Goal: Task Accomplishment & Management: Manage account settings

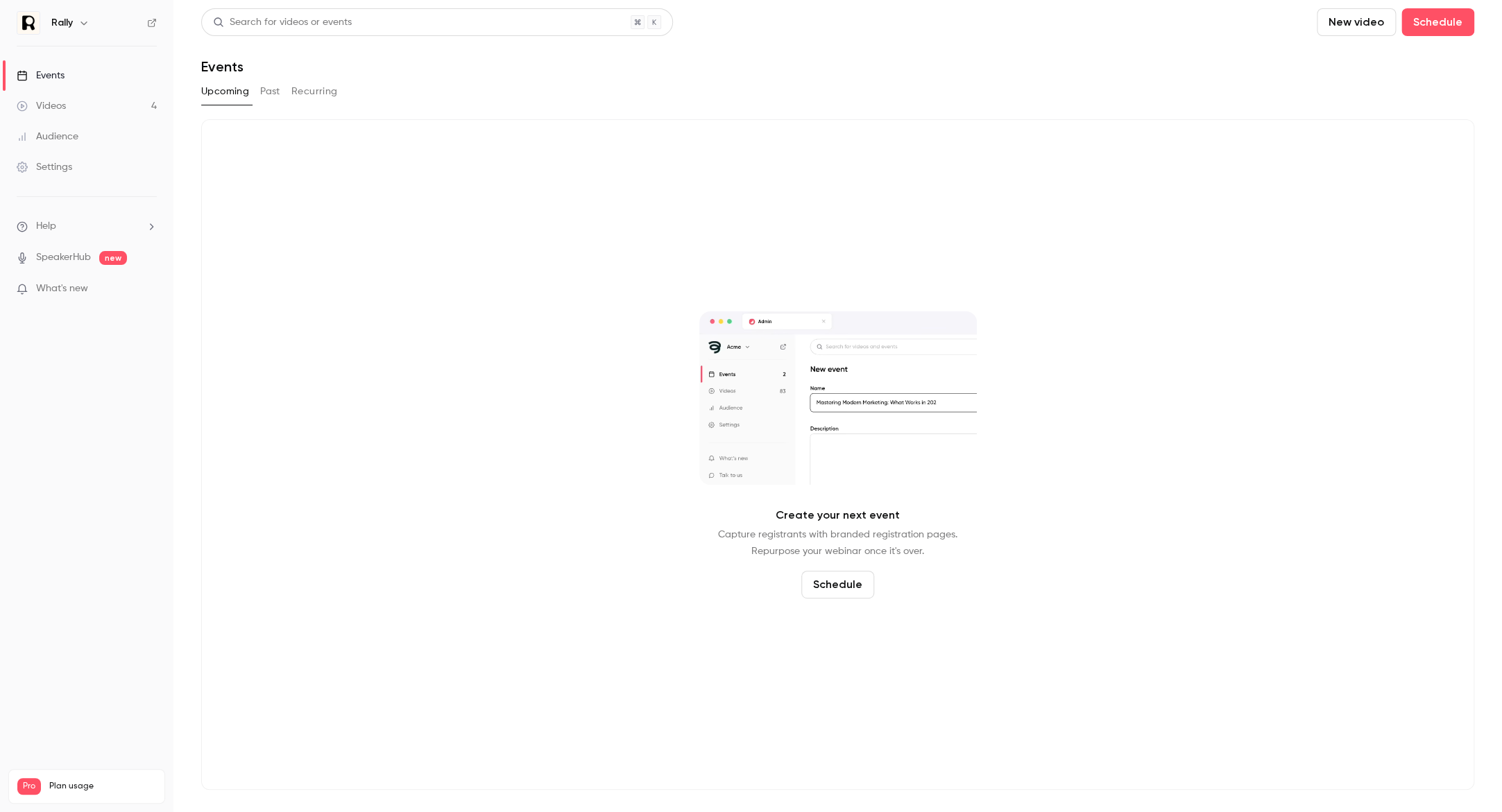
click at [270, 89] on button "Past" at bounding box center [270, 91] width 20 height 22
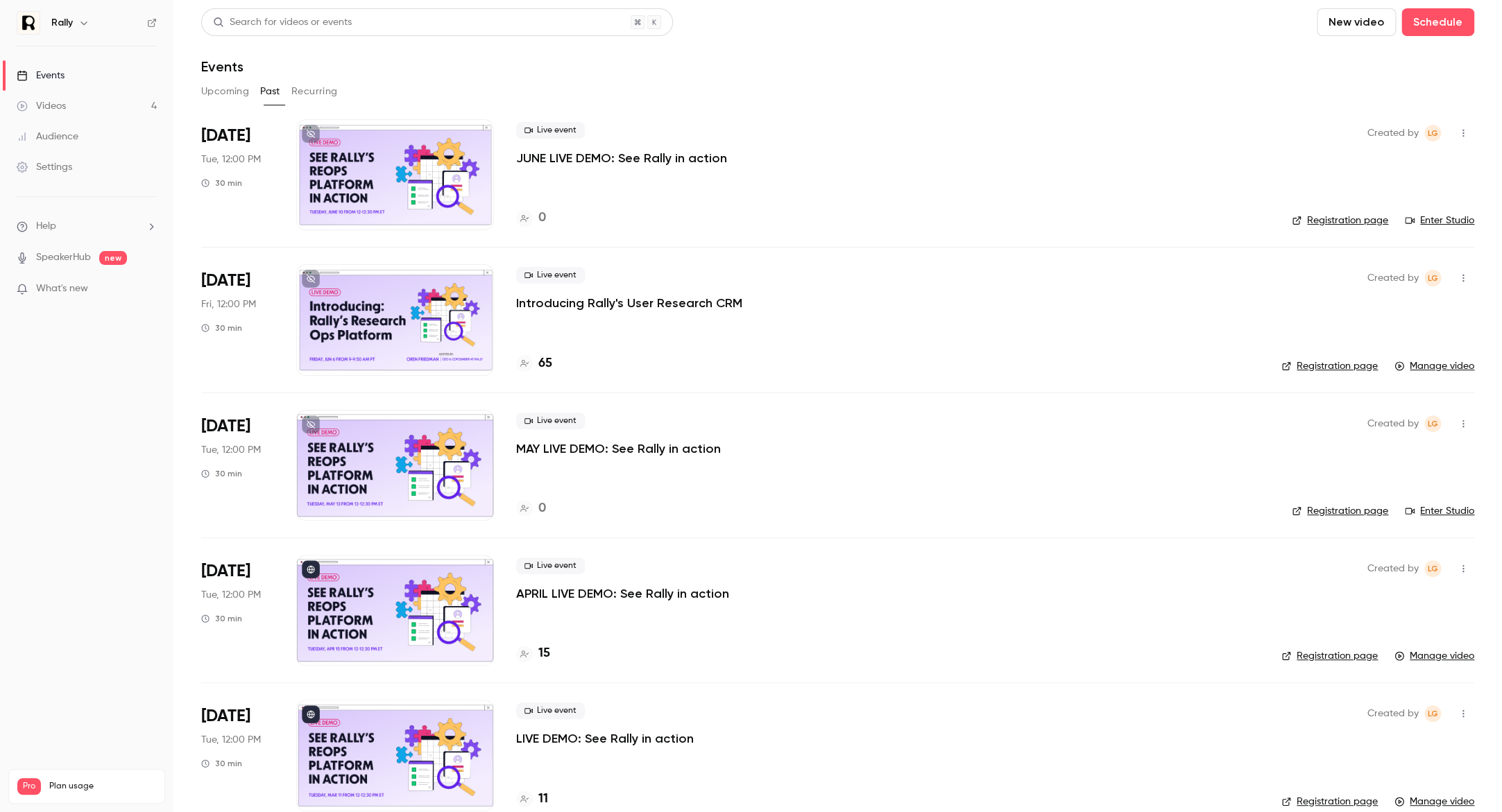
click at [306, 88] on button "Recurring" at bounding box center [314, 91] width 47 height 22
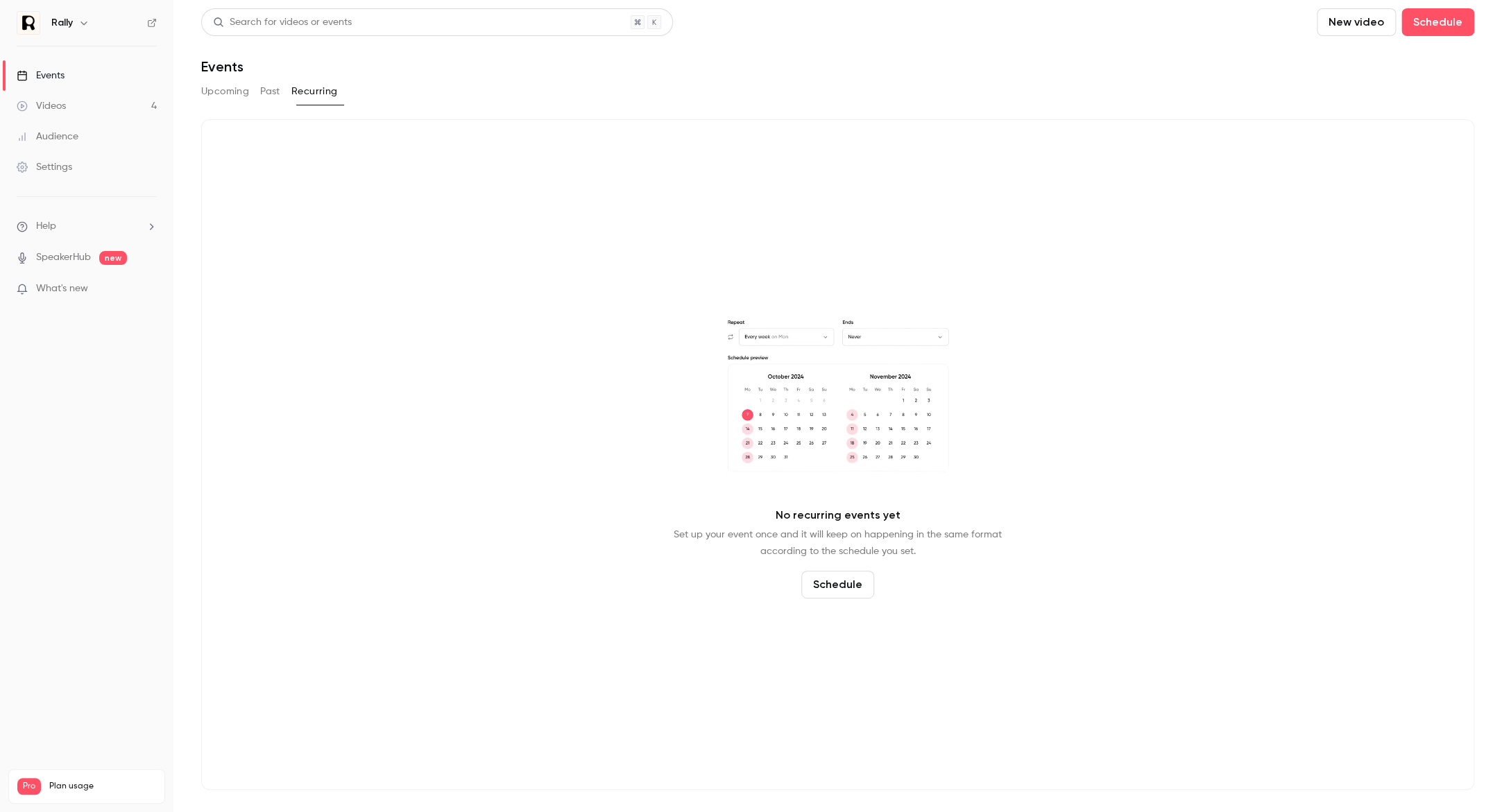
click at [215, 93] on button "Upcoming" at bounding box center [225, 91] width 48 height 22
click at [90, 97] on link "Videos 4" at bounding box center [87, 106] width 173 height 31
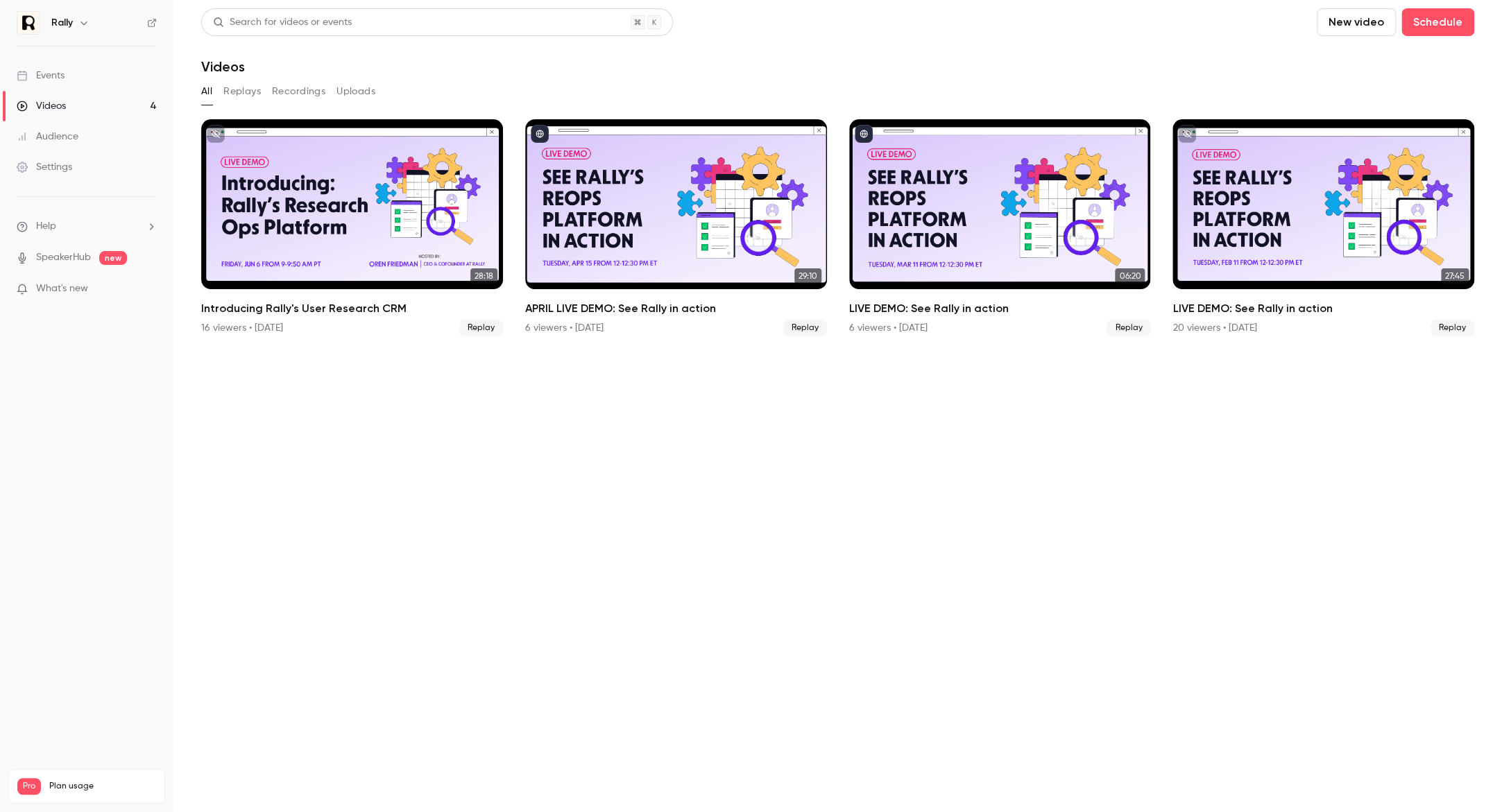
click at [57, 144] on link "Audience" at bounding box center [87, 137] width 173 height 31
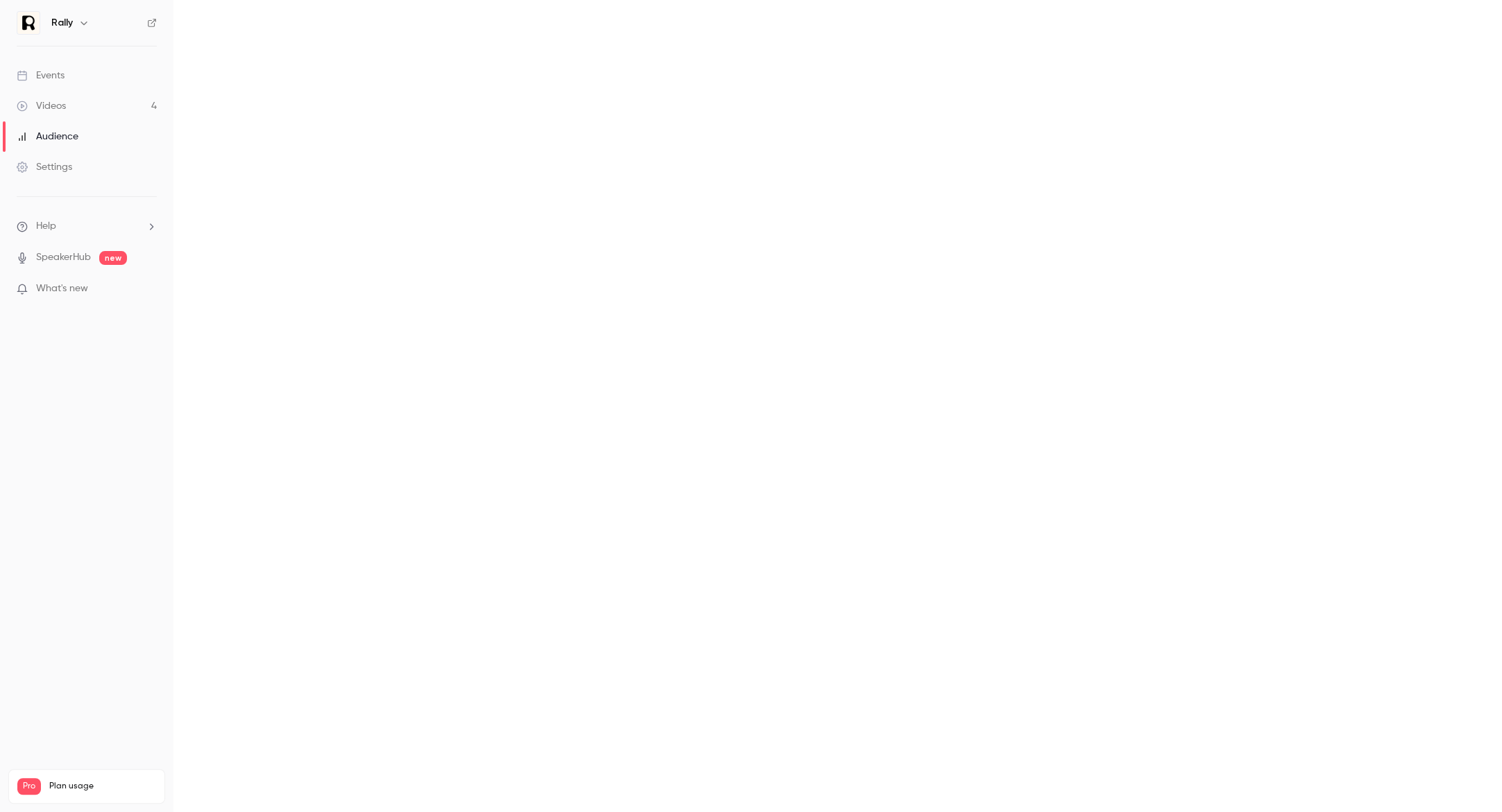
click at [54, 26] on h6 "Rally" at bounding box center [62, 23] width 21 height 14
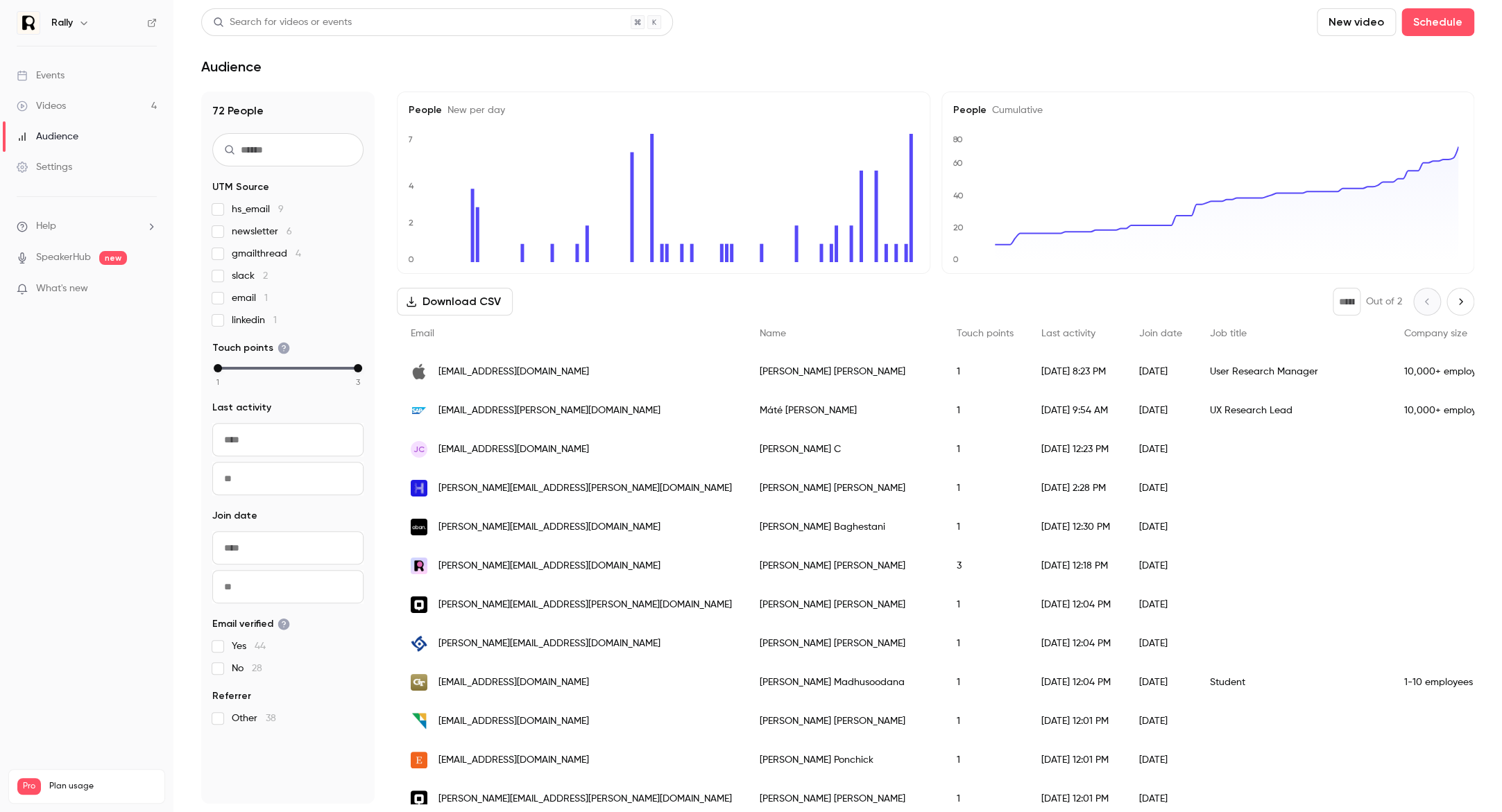
click at [76, 28] on div "Rally" at bounding box center [94, 23] width 85 height 17
click at [77, 23] on button "button" at bounding box center [84, 23] width 17 height 17
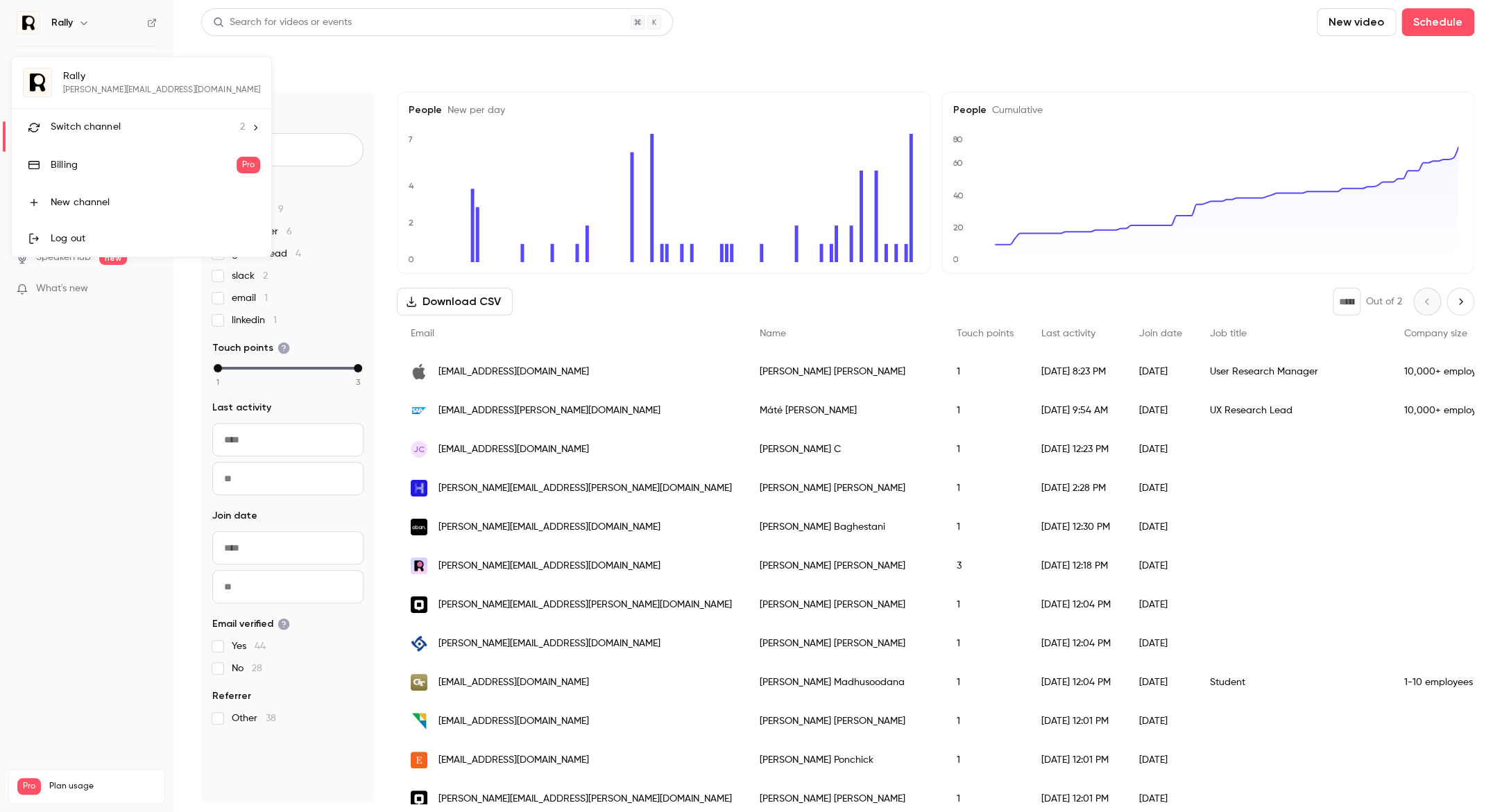
click at [148, 118] on li "Switch channel 2" at bounding box center [141, 127] width 260 height 37
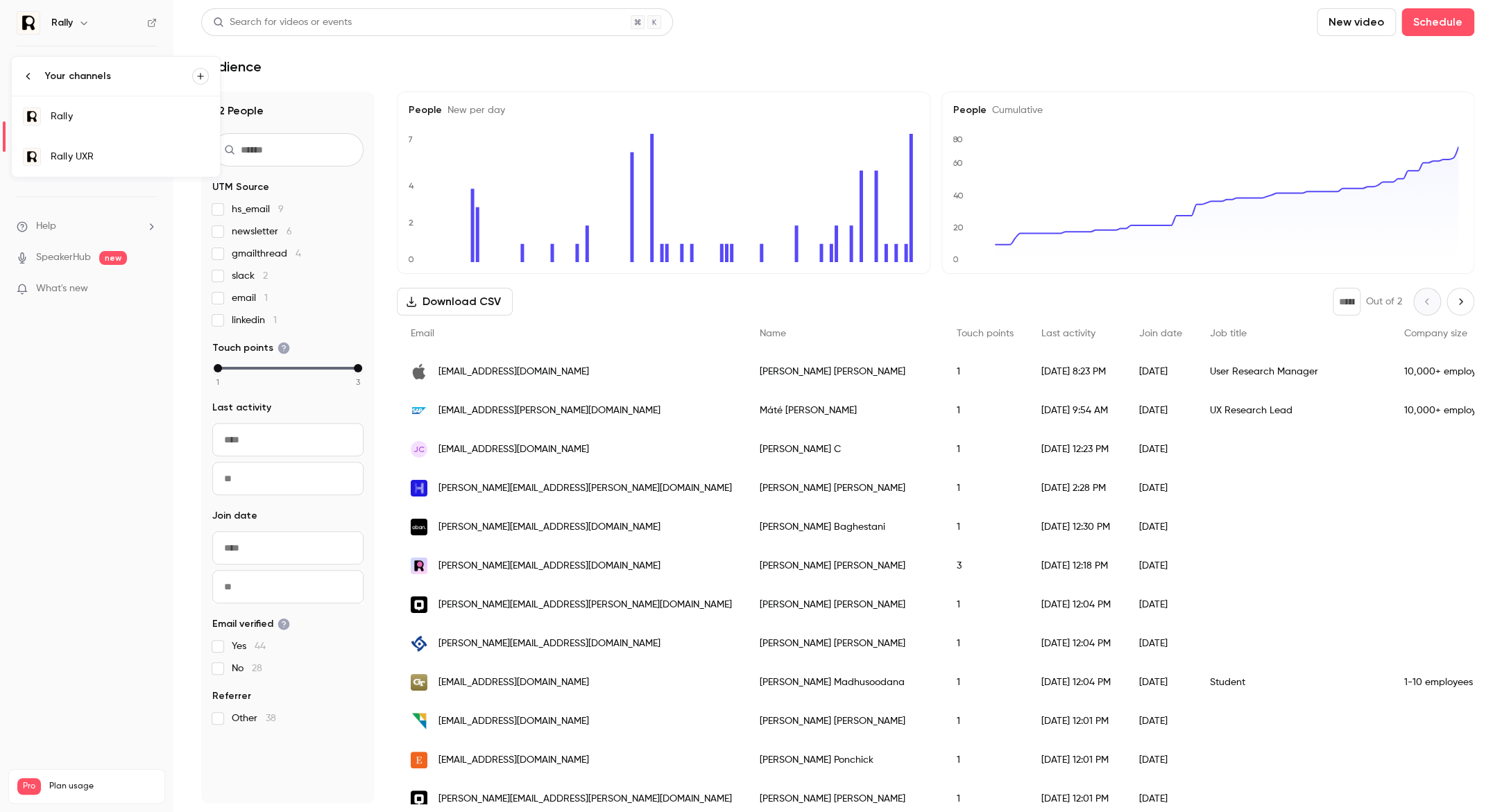
click at [130, 159] on div "Rally UXR" at bounding box center [129, 157] width 158 height 14
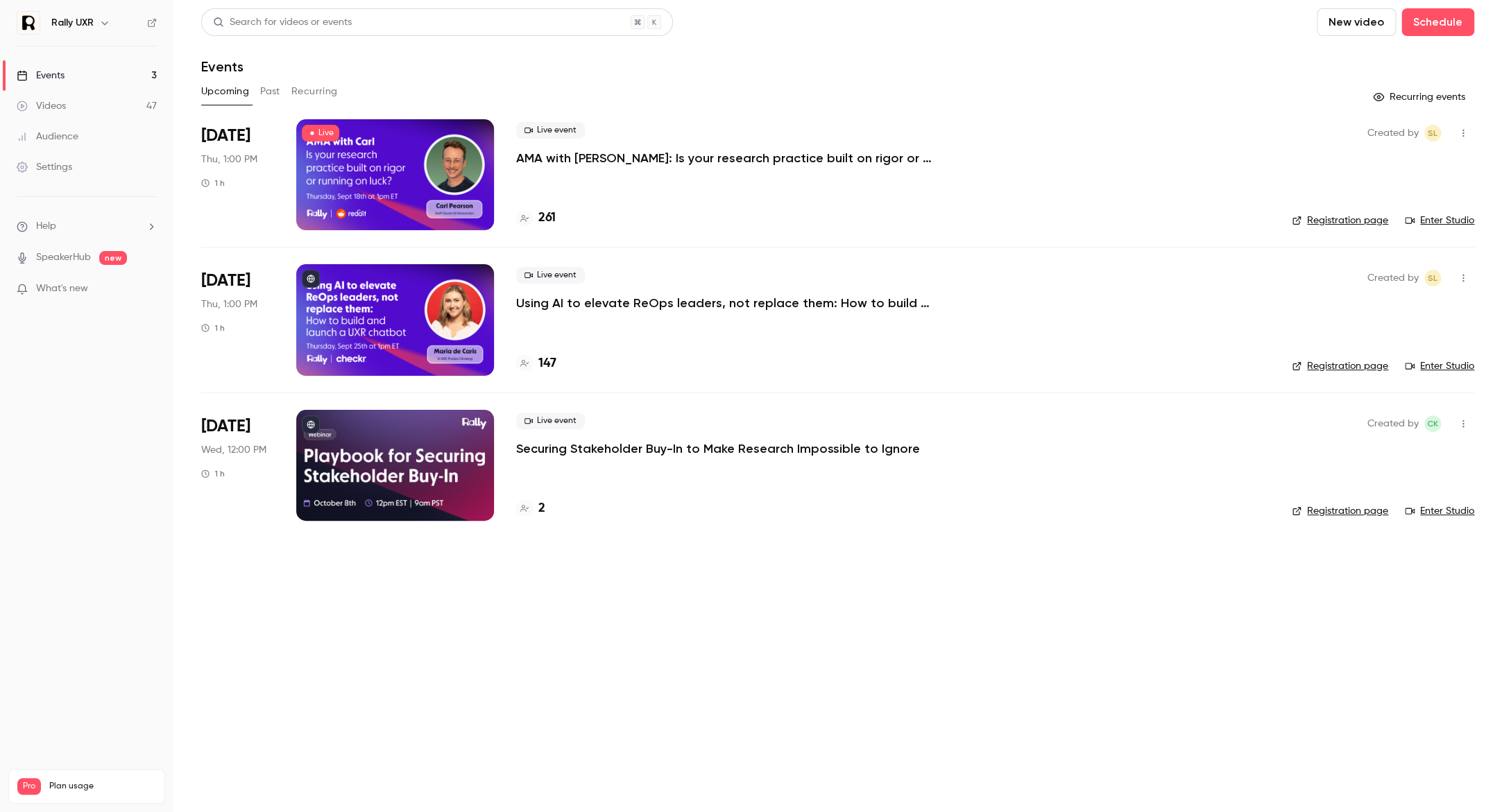
click at [1466, 128] on icon "button" at bounding box center [1463, 132] width 11 height 10
click at [1045, 68] on div at bounding box center [751, 406] width 1502 height 812
click at [38, 293] on span "What's new" at bounding box center [62, 289] width 52 height 15
drag, startPoint x: 92, startPoint y: 646, endPoint x: 97, endPoint y: 615, distance: 31.4
click at [93, 646] on div at bounding box center [751, 406] width 1502 height 812
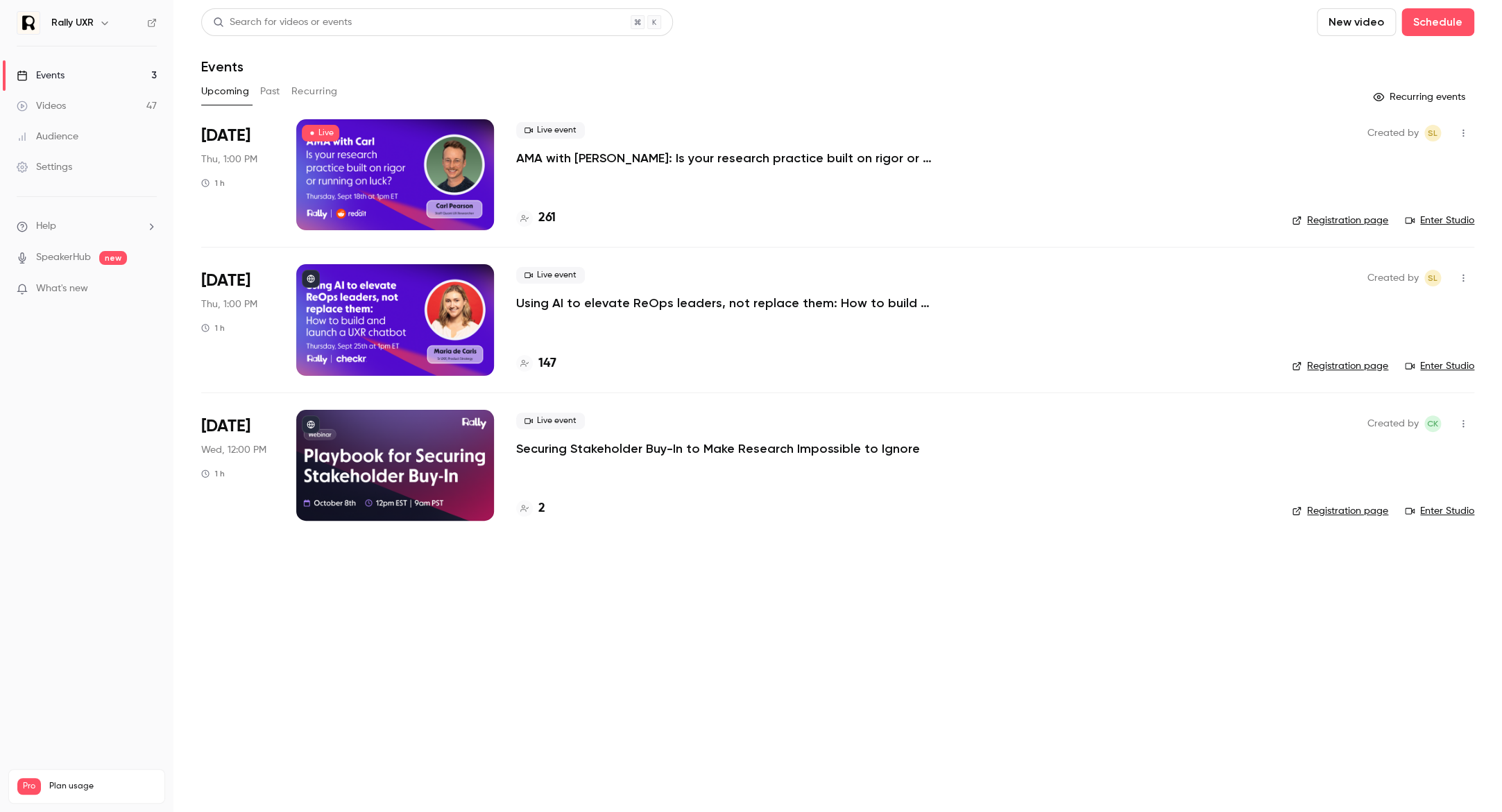
click at [72, 264] on link "SpeakerHub" at bounding box center [64, 258] width 55 height 15
click at [391, 192] on div at bounding box center [396, 175] width 198 height 111
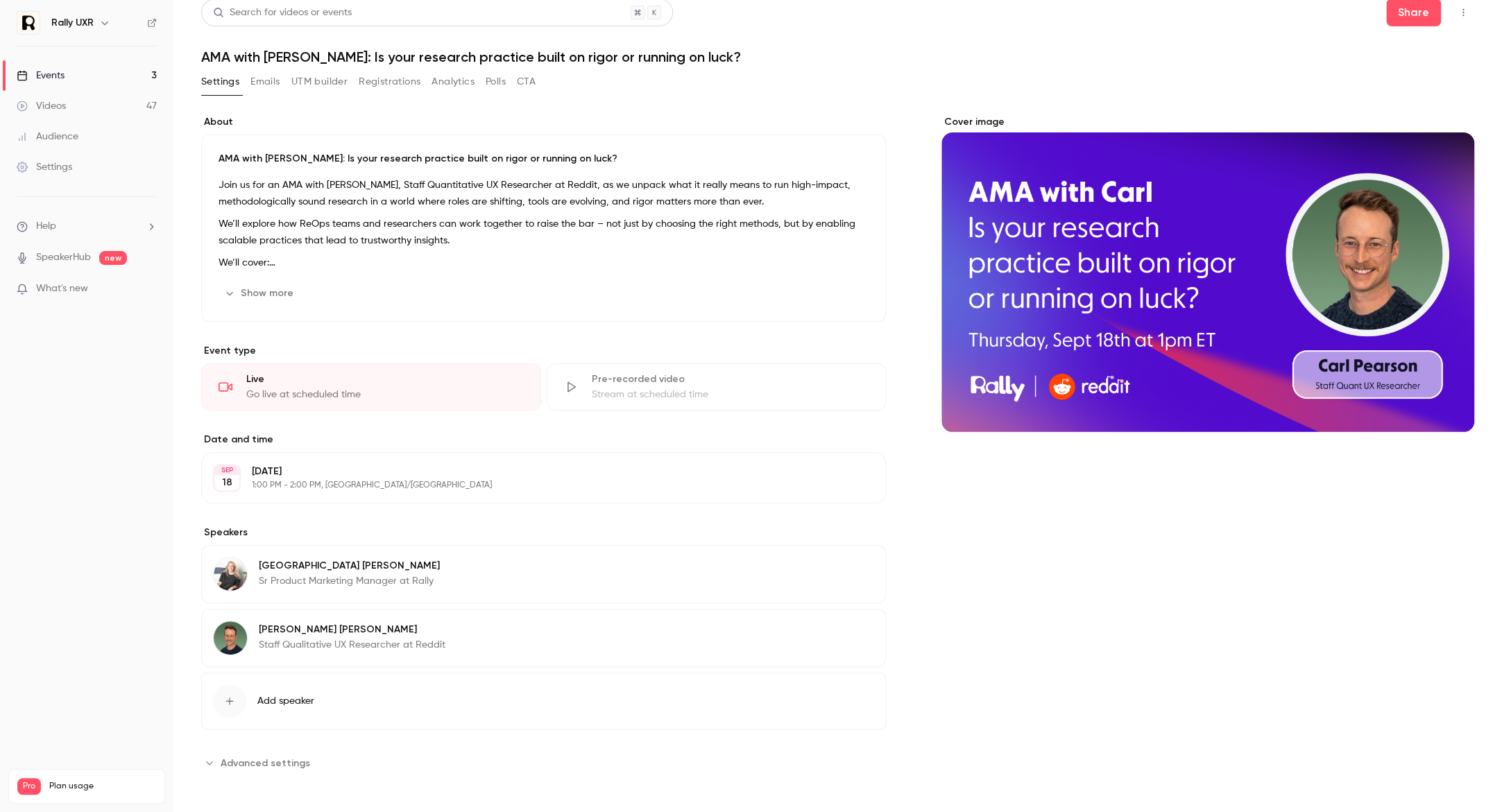
scroll to position [12, 0]
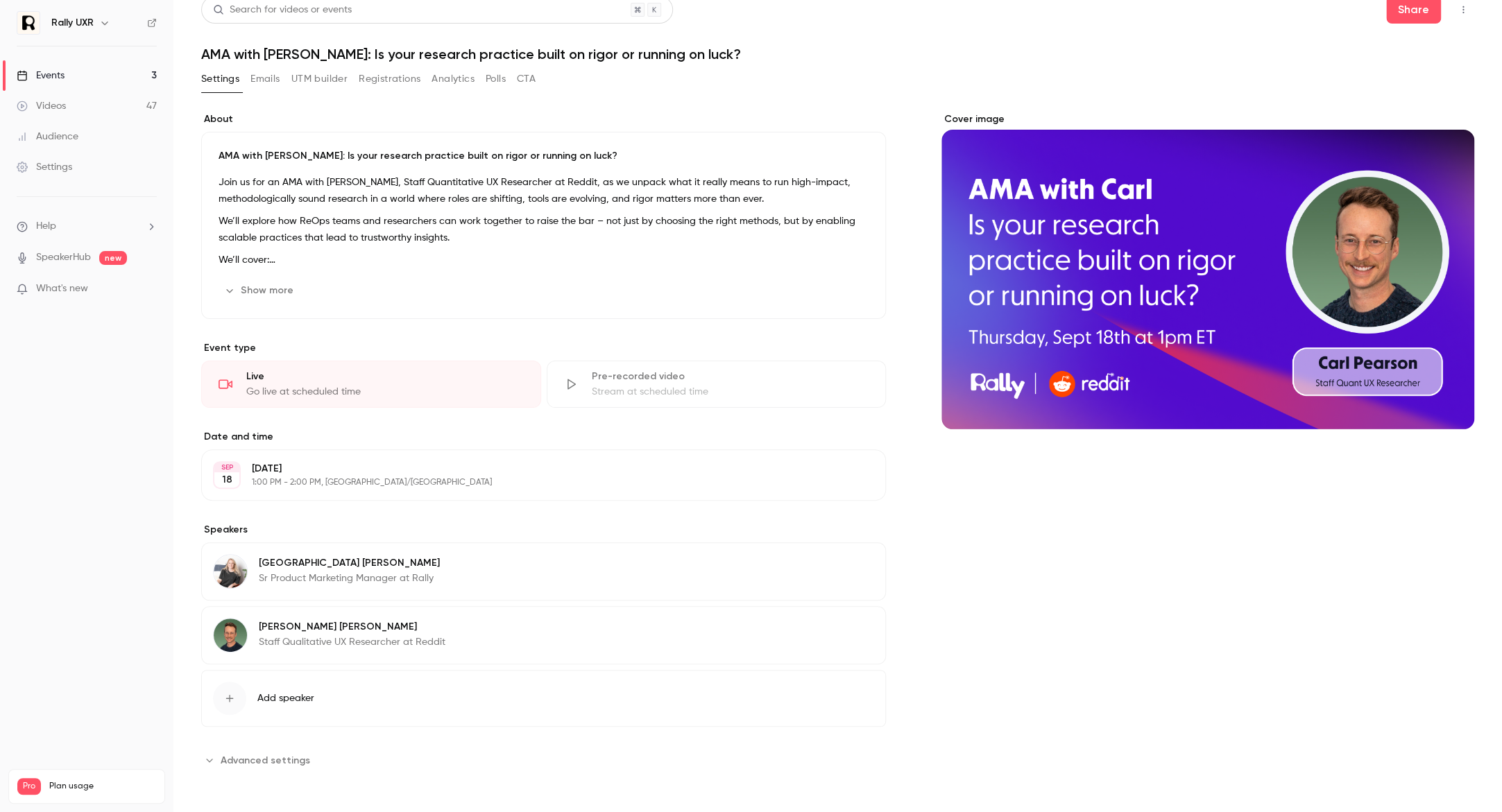
click at [272, 764] on span "Advanced settings" at bounding box center [265, 760] width 89 height 15
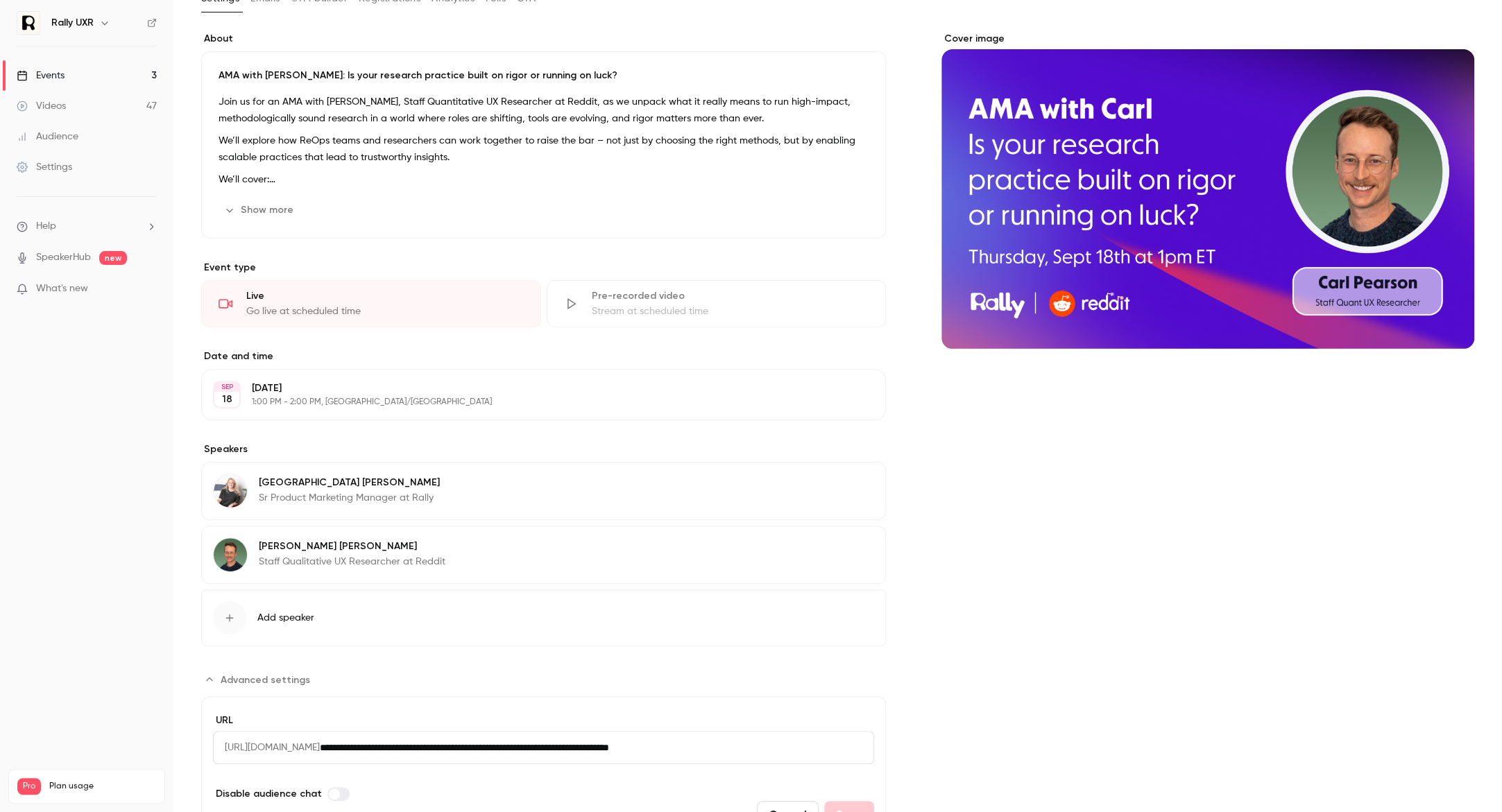
scroll to position [171, 0]
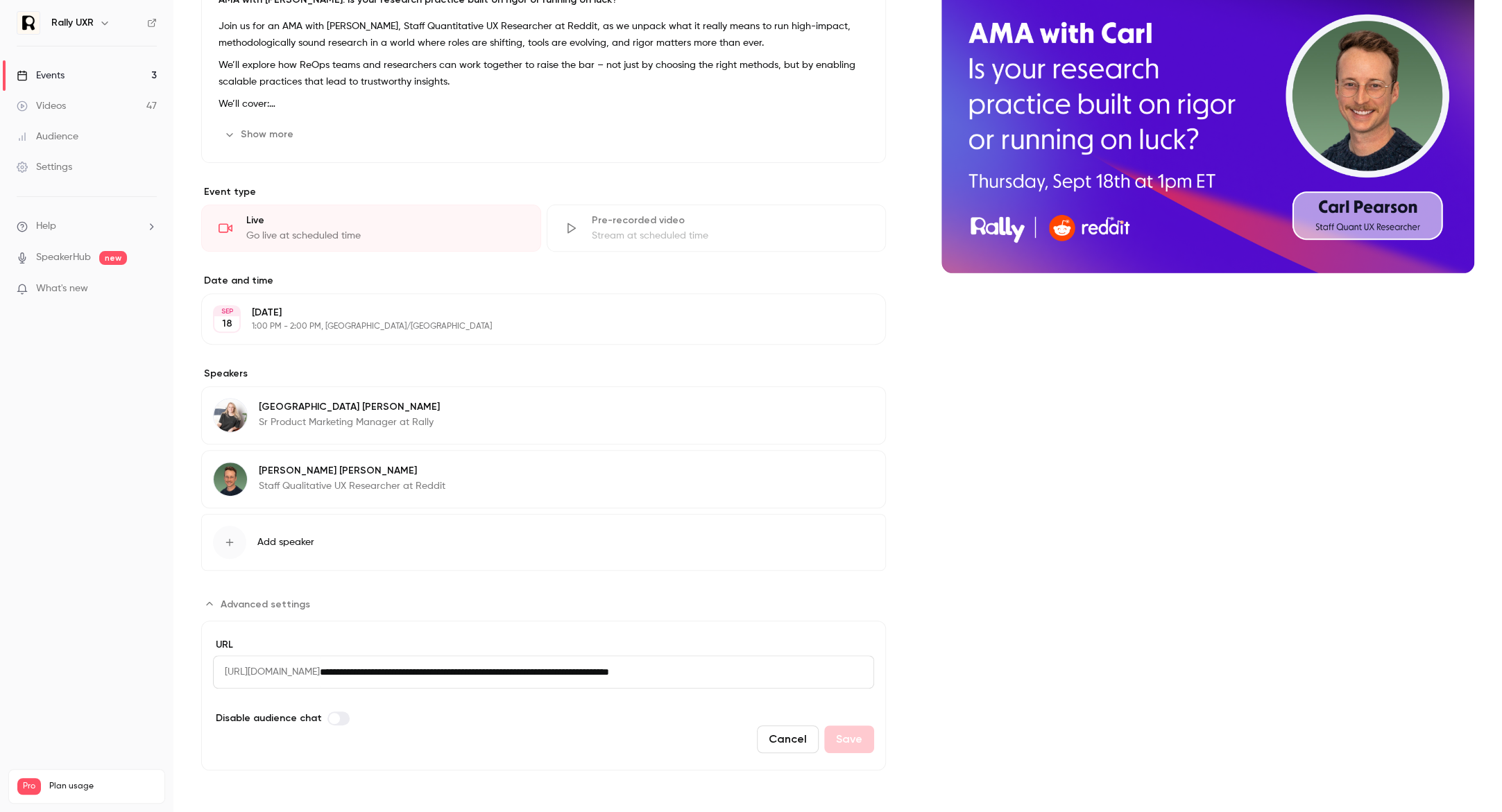
click at [540, 664] on input "**********" at bounding box center [597, 673] width 555 height 34
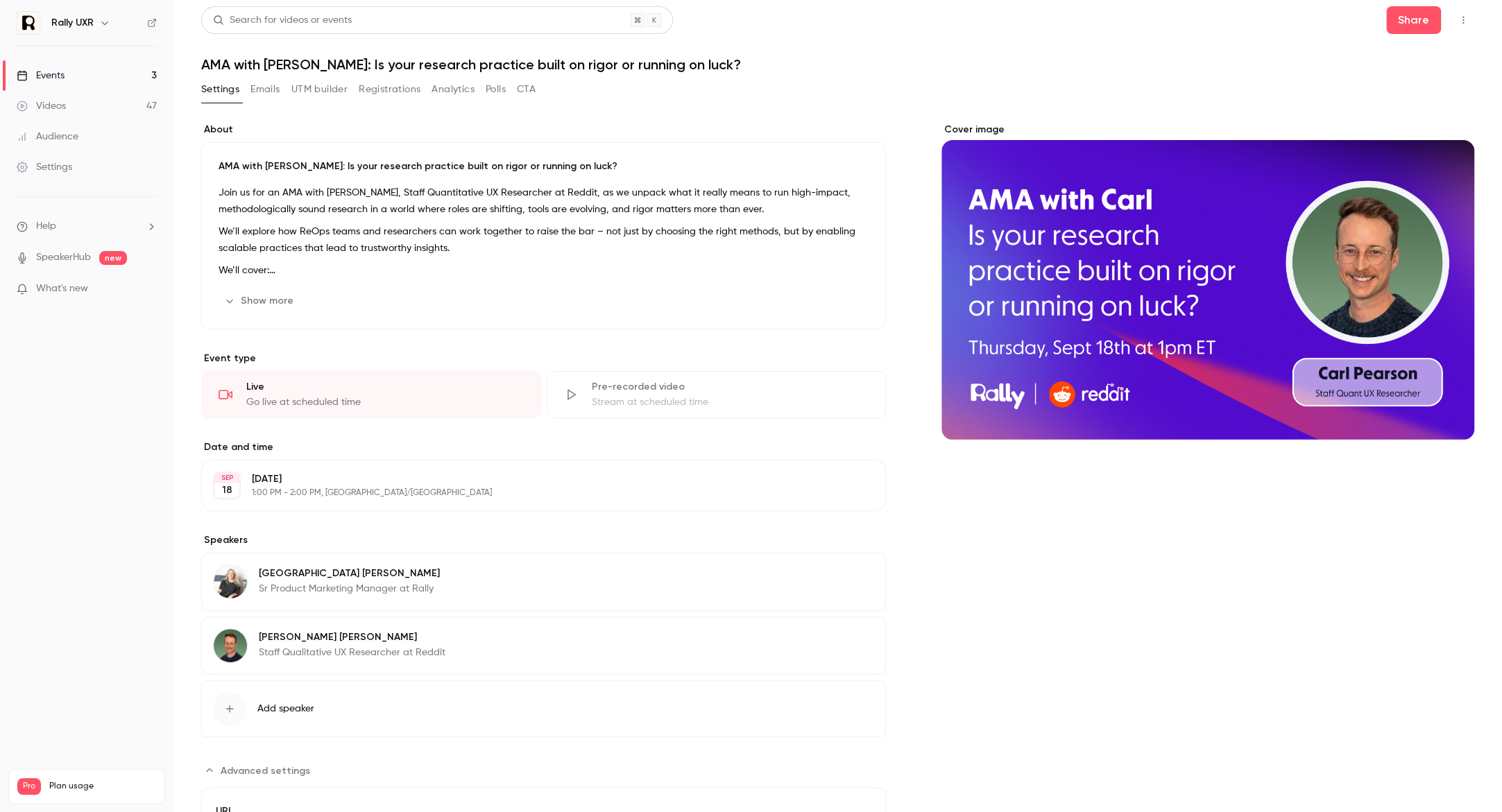
scroll to position [0, 0]
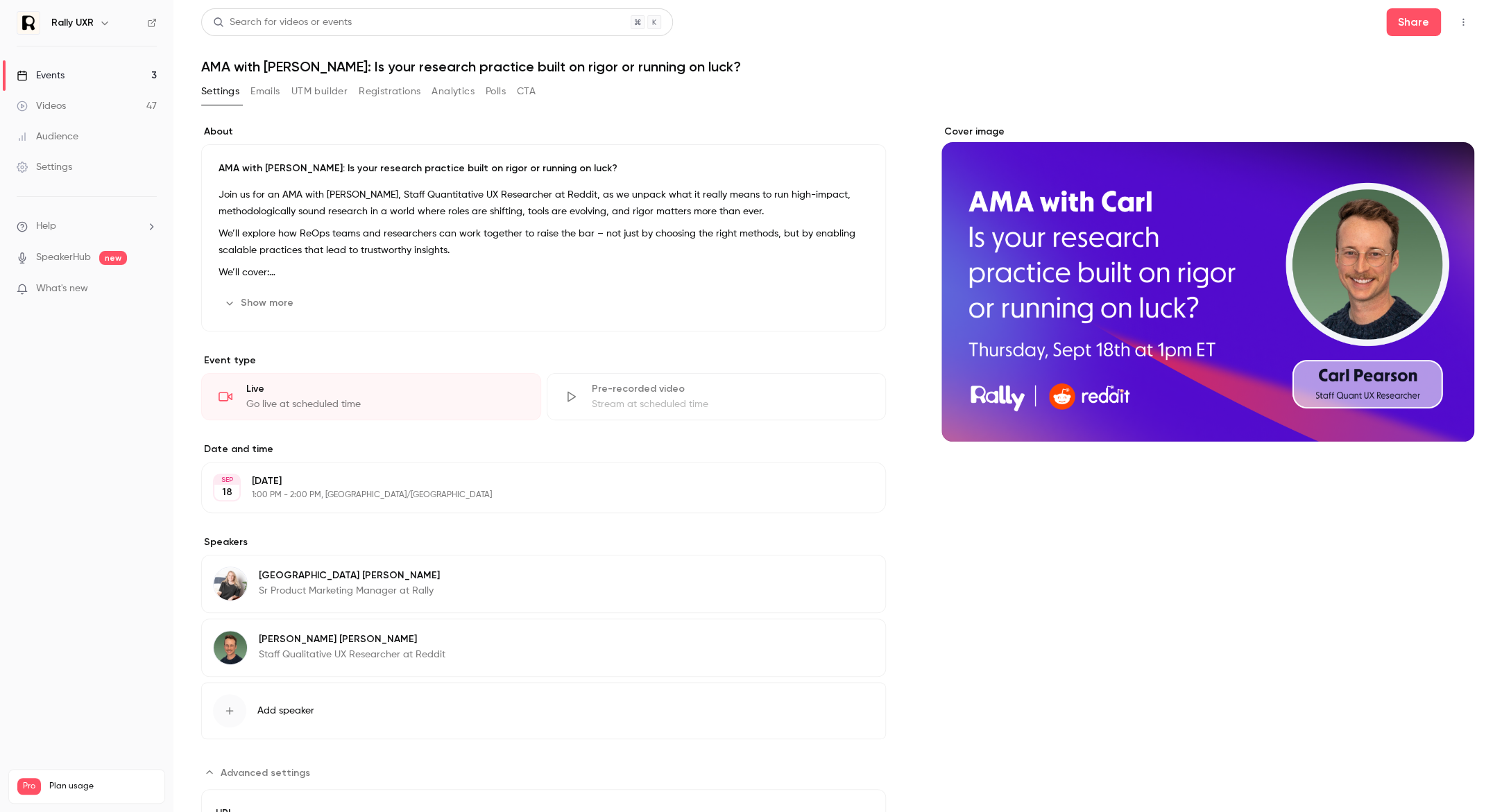
click at [264, 84] on button "Emails" at bounding box center [265, 91] width 29 height 22
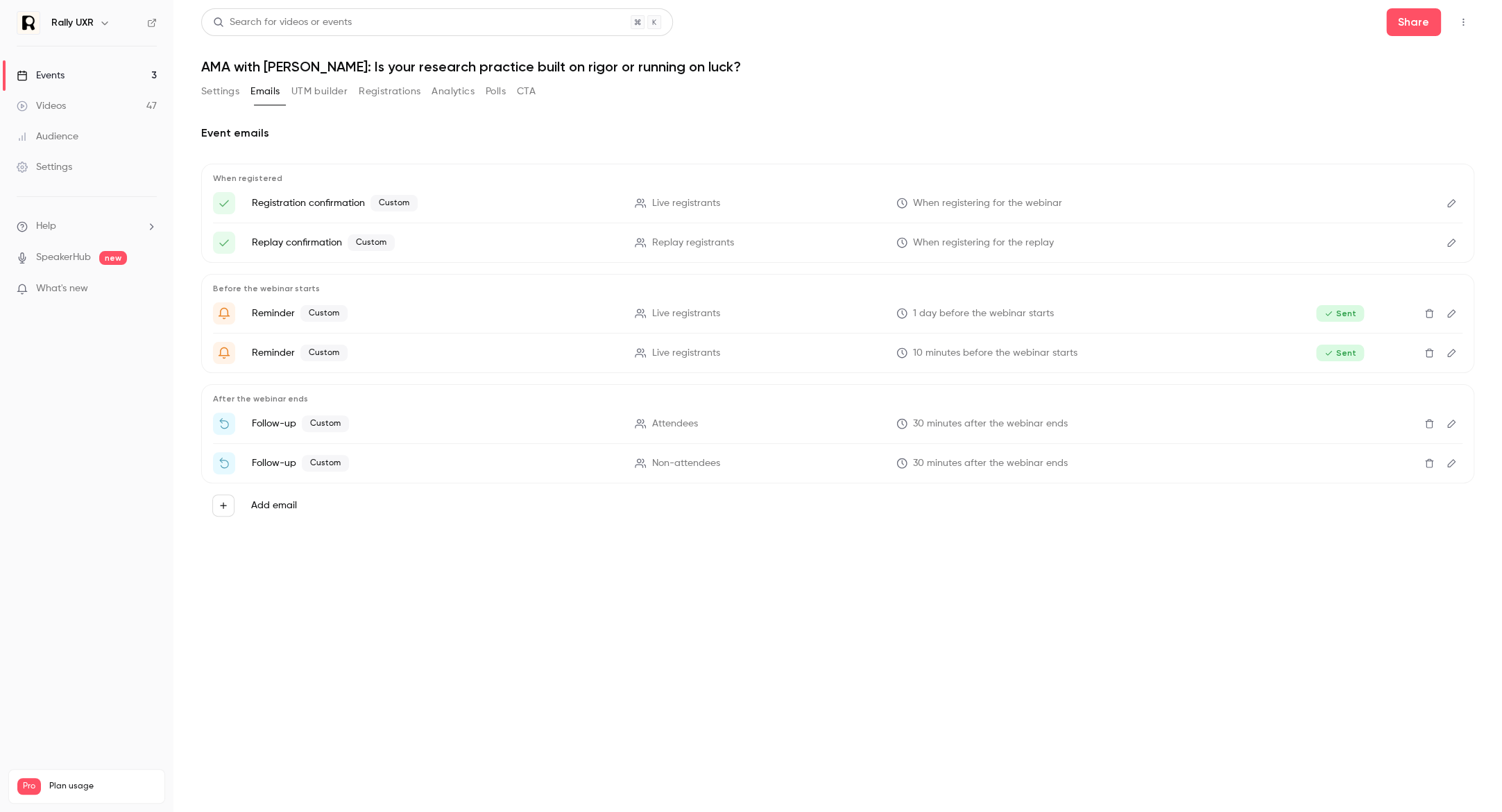
click at [331, 96] on button "UTM builder" at bounding box center [320, 91] width 57 height 22
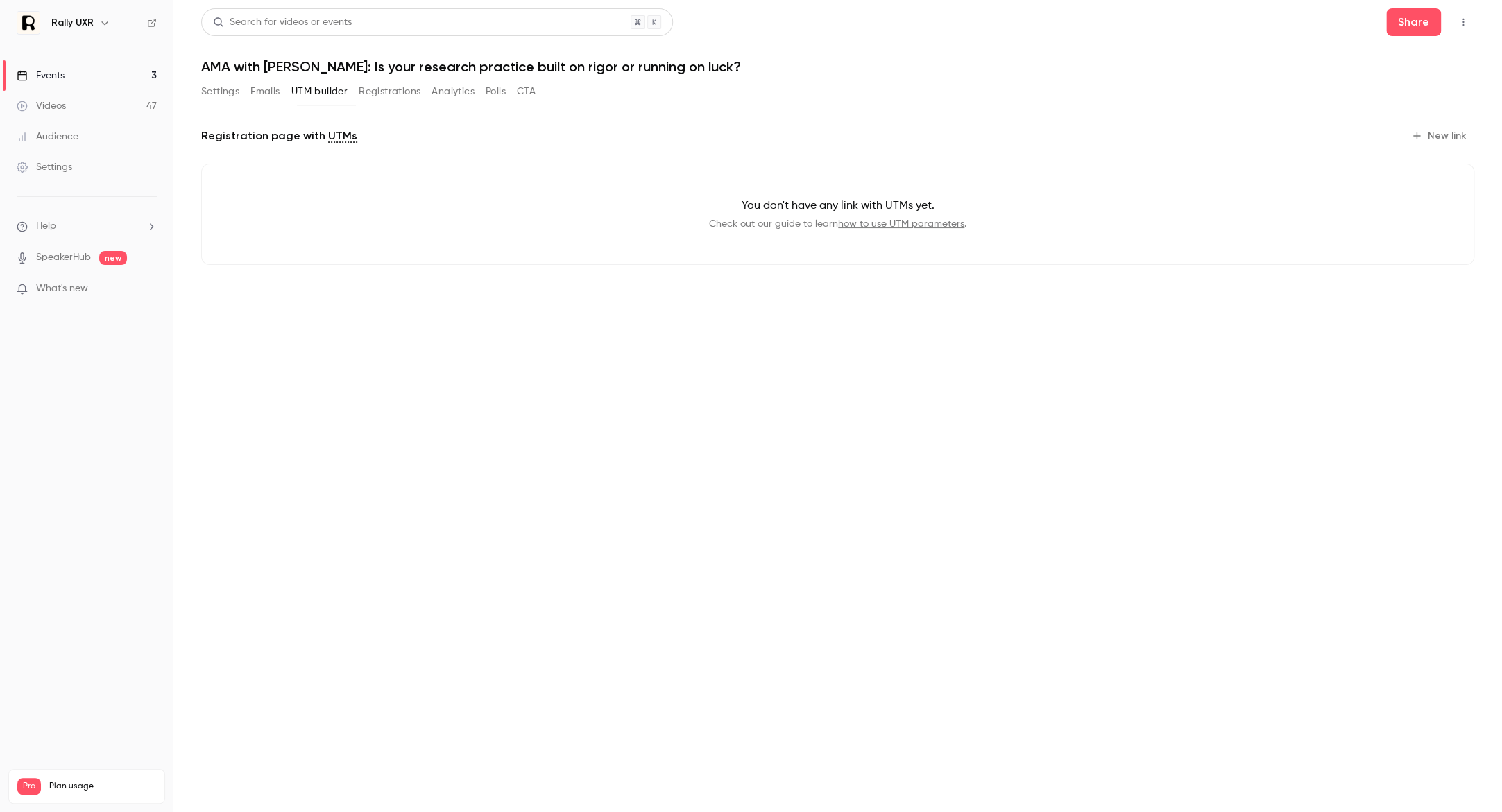
click at [374, 91] on button "Registrations" at bounding box center [389, 91] width 62 height 22
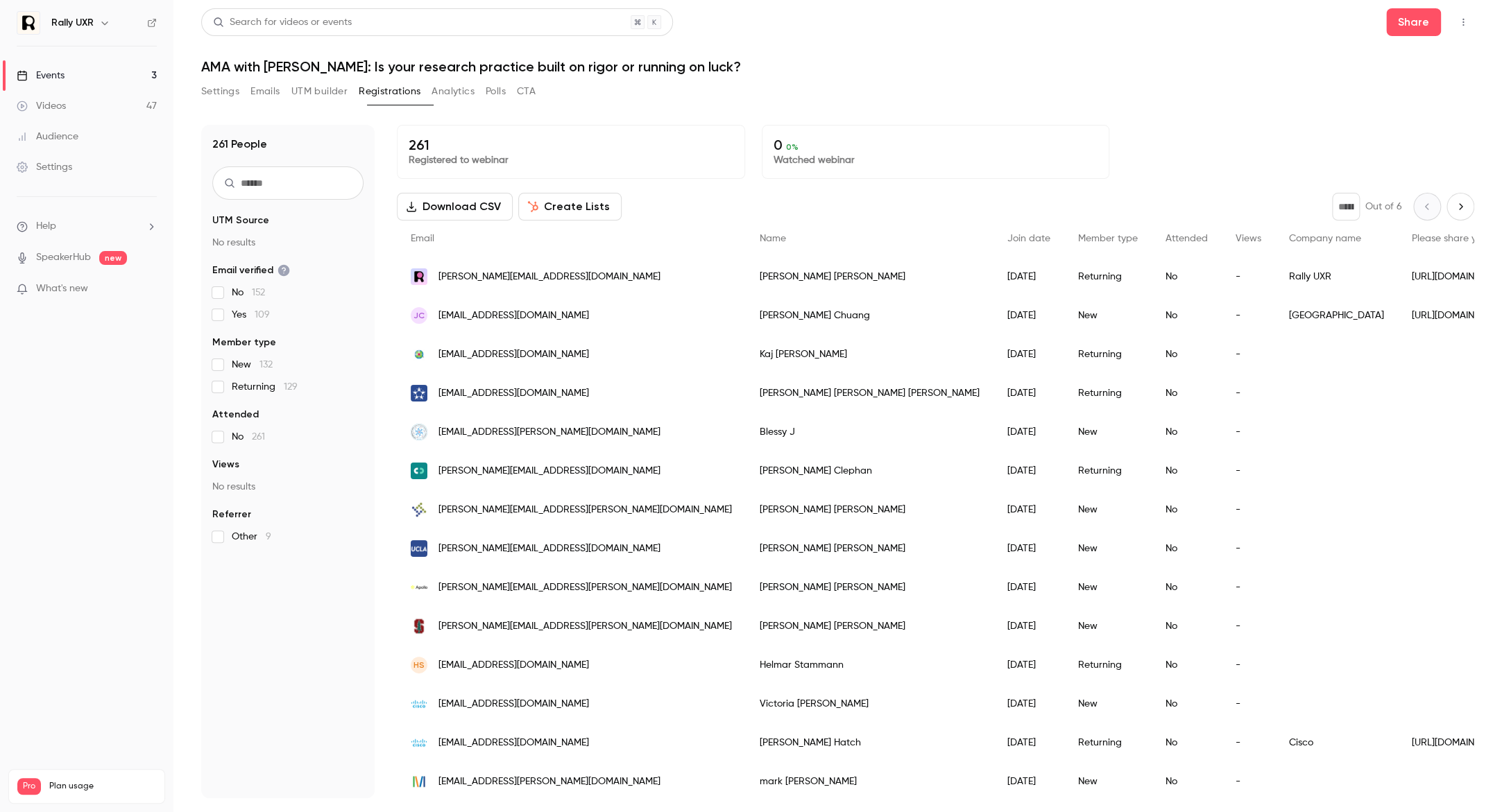
click at [216, 89] on button "Settings" at bounding box center [220, 91] width 38 height 22
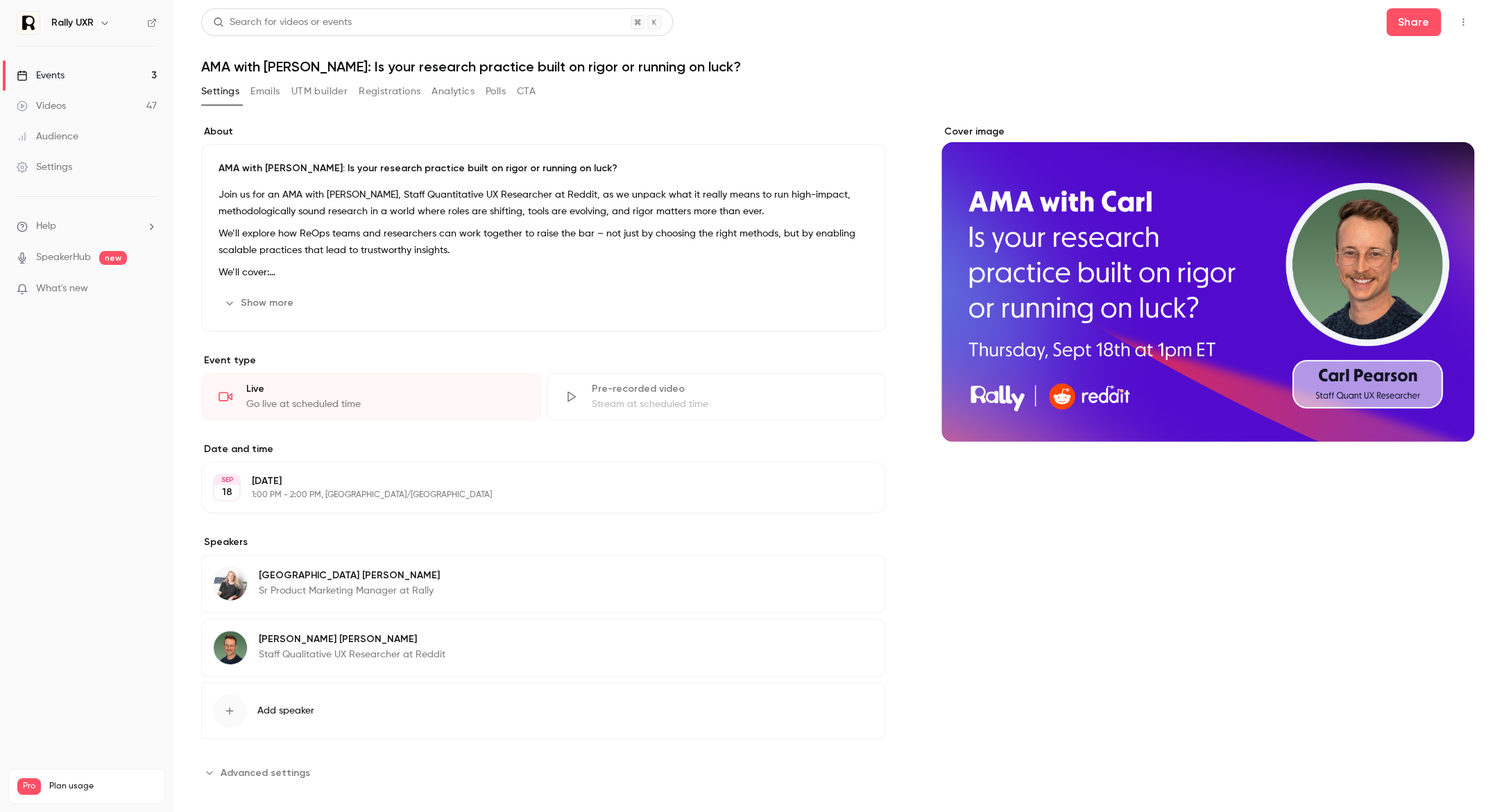
click at [410, 76] on div "Search for videos or events Share AMA with [PERSON_NAME]: Is your research prac…" at bounding box center [838, 412] width 1273 height 808
click at [412, 85] on button "Registrations" at bounding box center [389, 91] width 62 height 22
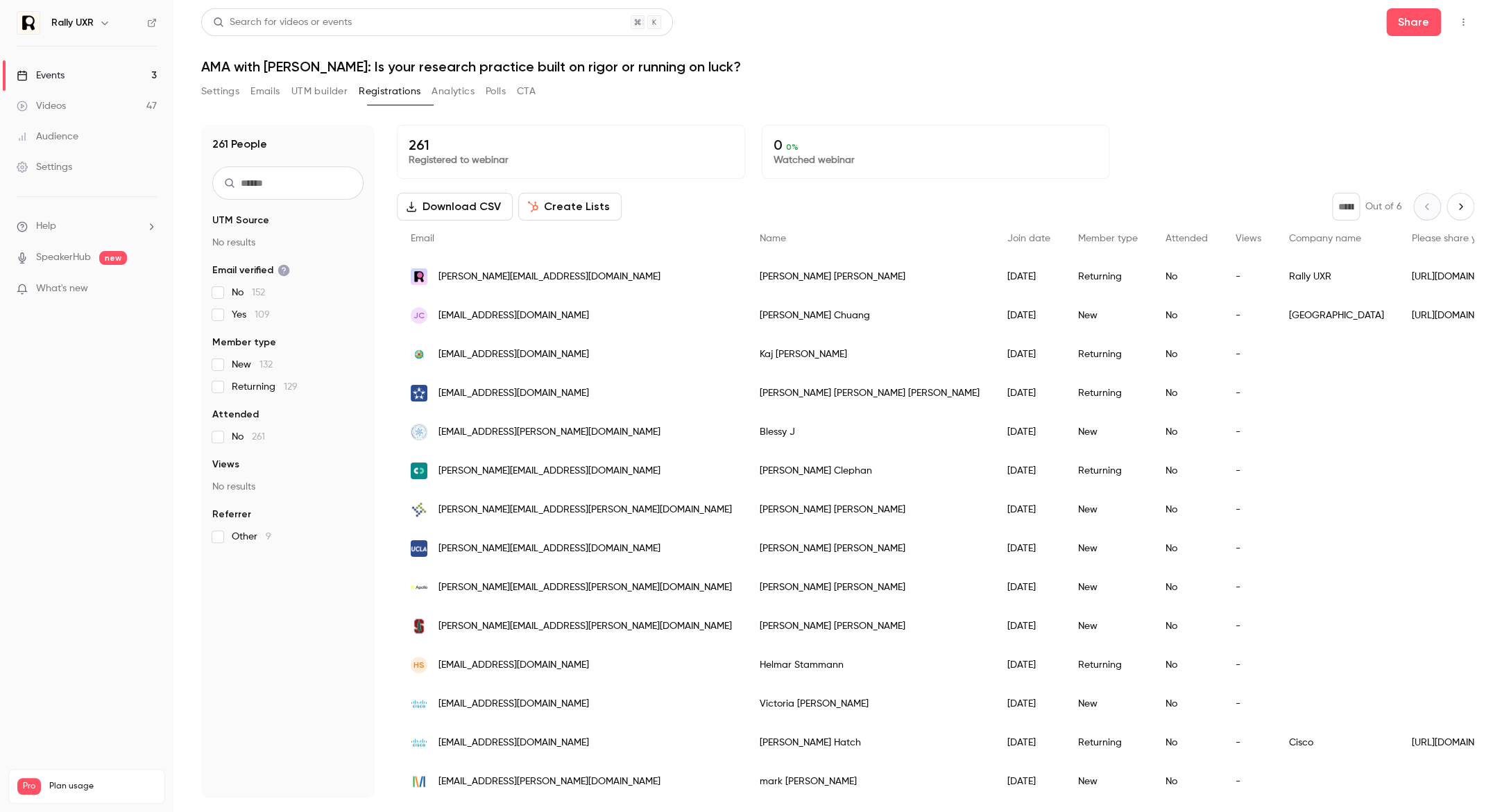
click at [474, 87] on button "Analytics" at bounding box center [453, 91] width 43 height 22
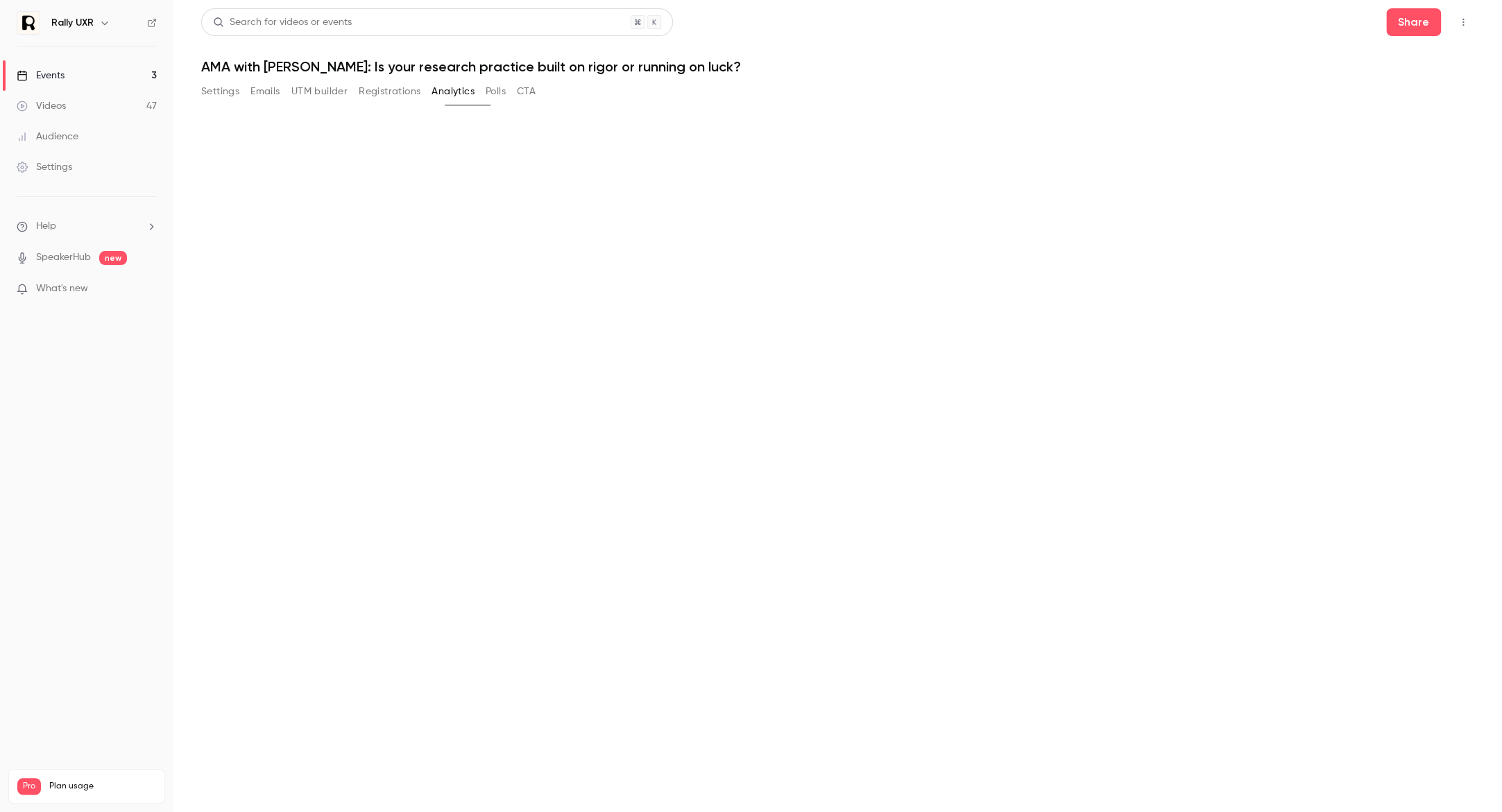
click at [474, 87] on button "Analytics" at bounding box center [453, 91] width 43 height 22
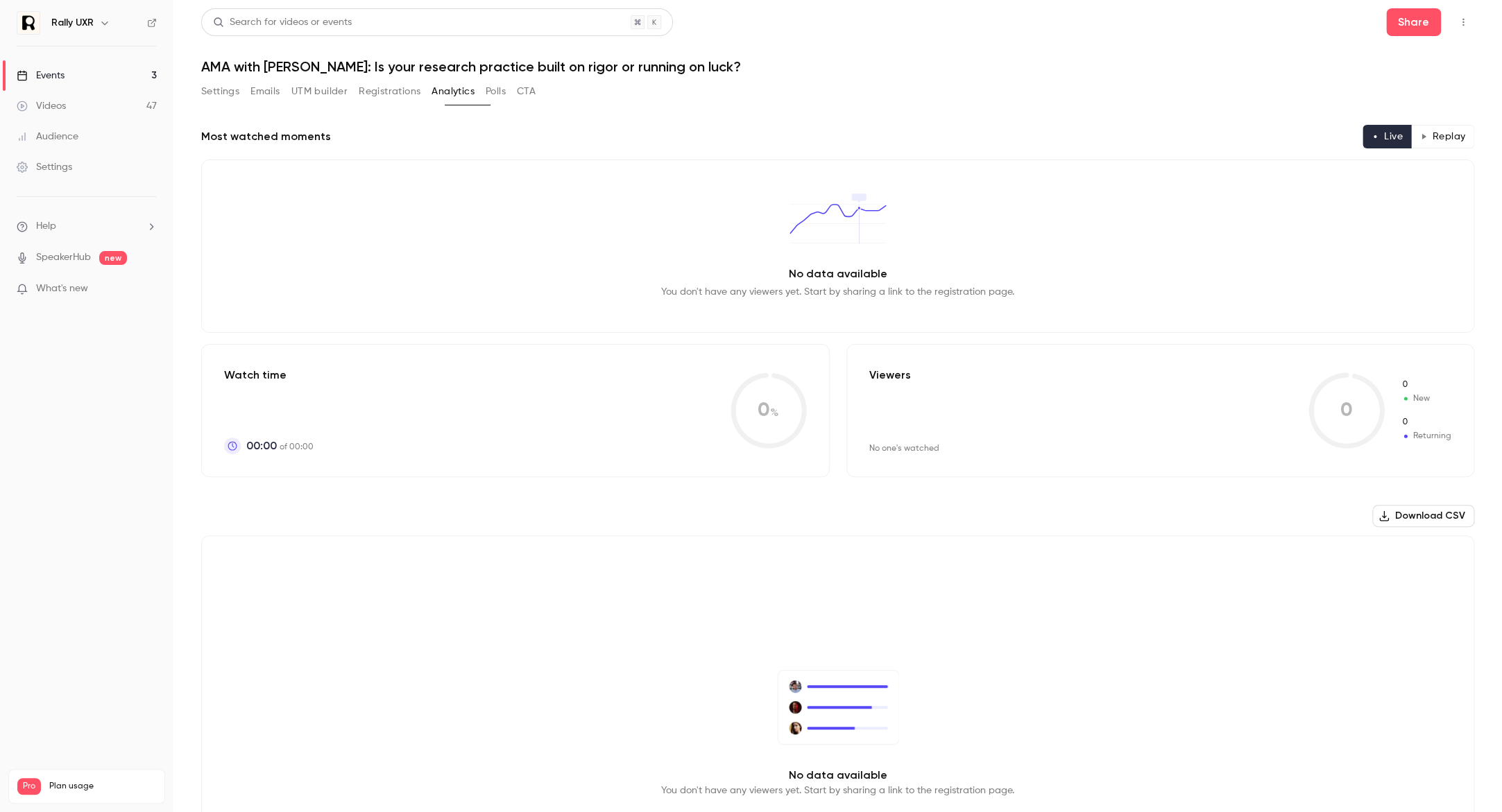
click at [506, 87] on button "Polls" at bounding box center [495, 91] width 20 height 22
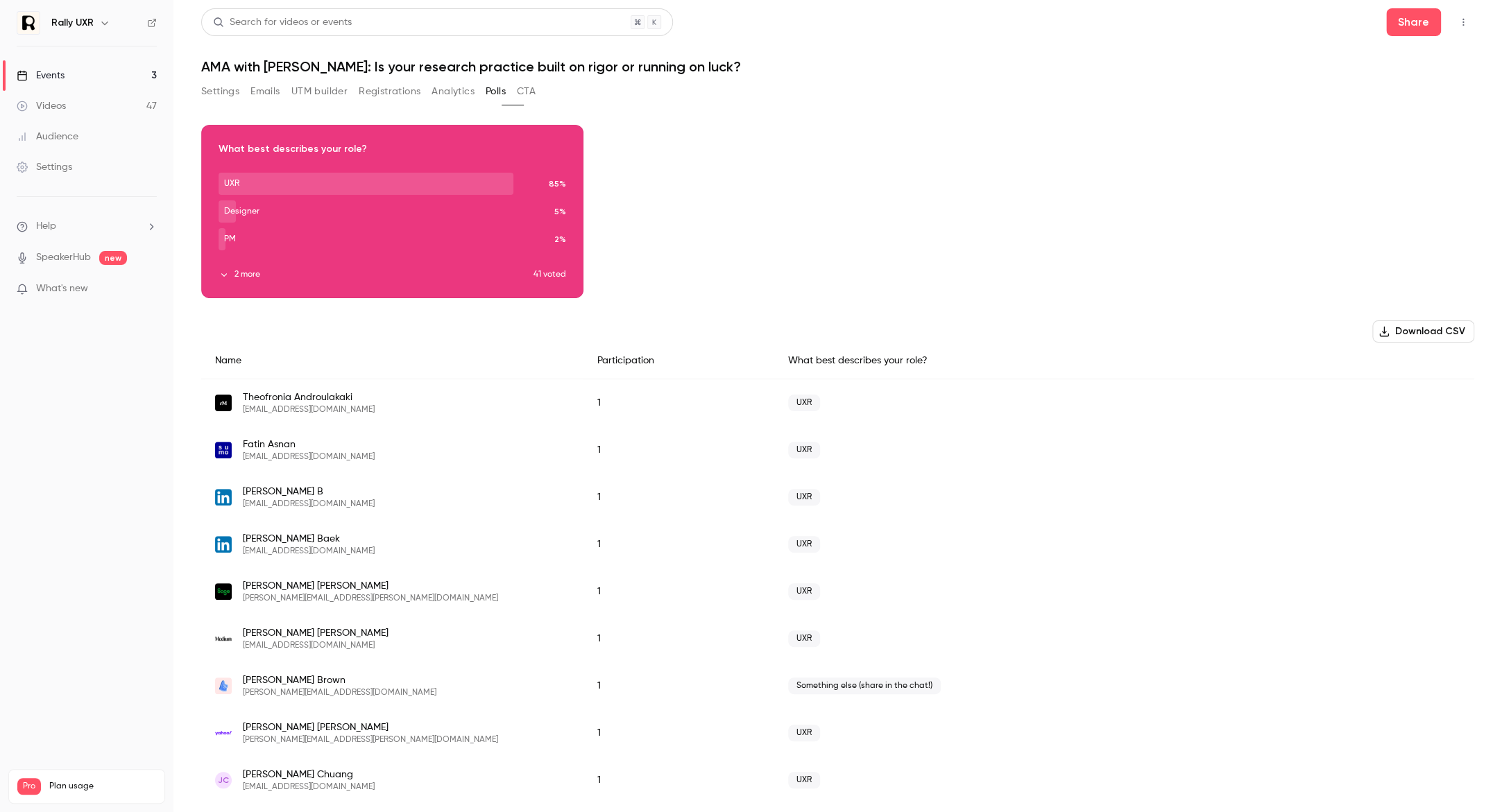
click at [555, 94] on div "Settings Emails UTM builder Registrations Analytics Polls CTA" at bounding box center [838, 94] width 1273 height 27
click at [536, 94] on button "CTA" at bounding box center [525, 91] width 19 height 22
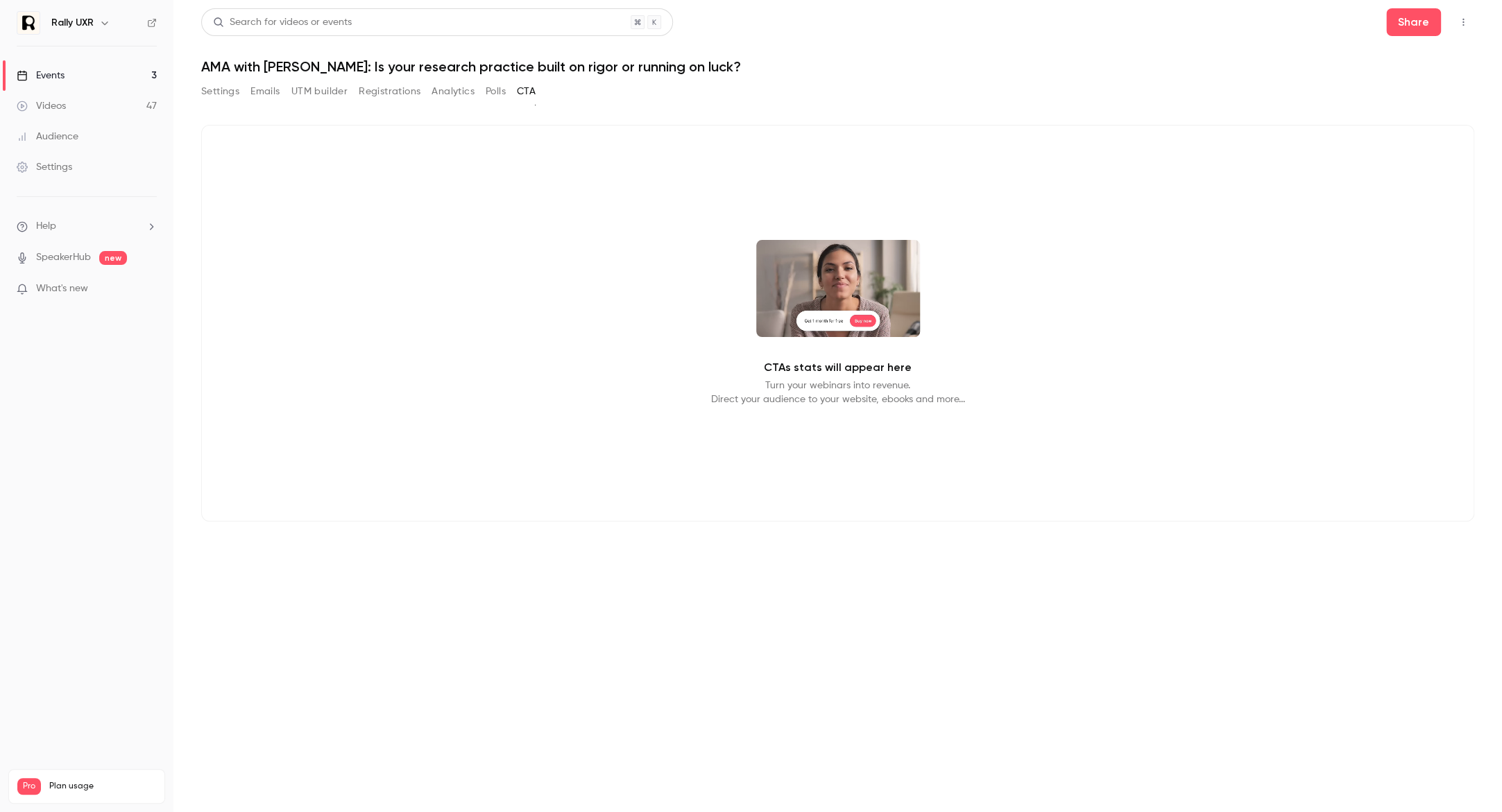
click at [219, 104] on div "Settings Emails UTM builder Registrations Analytics Polls CTA" at bounding box center [368, 94] width 335 height 27
click at [217, 95] on button "Settings" at bounding box center [220, 91] width 38 height 22
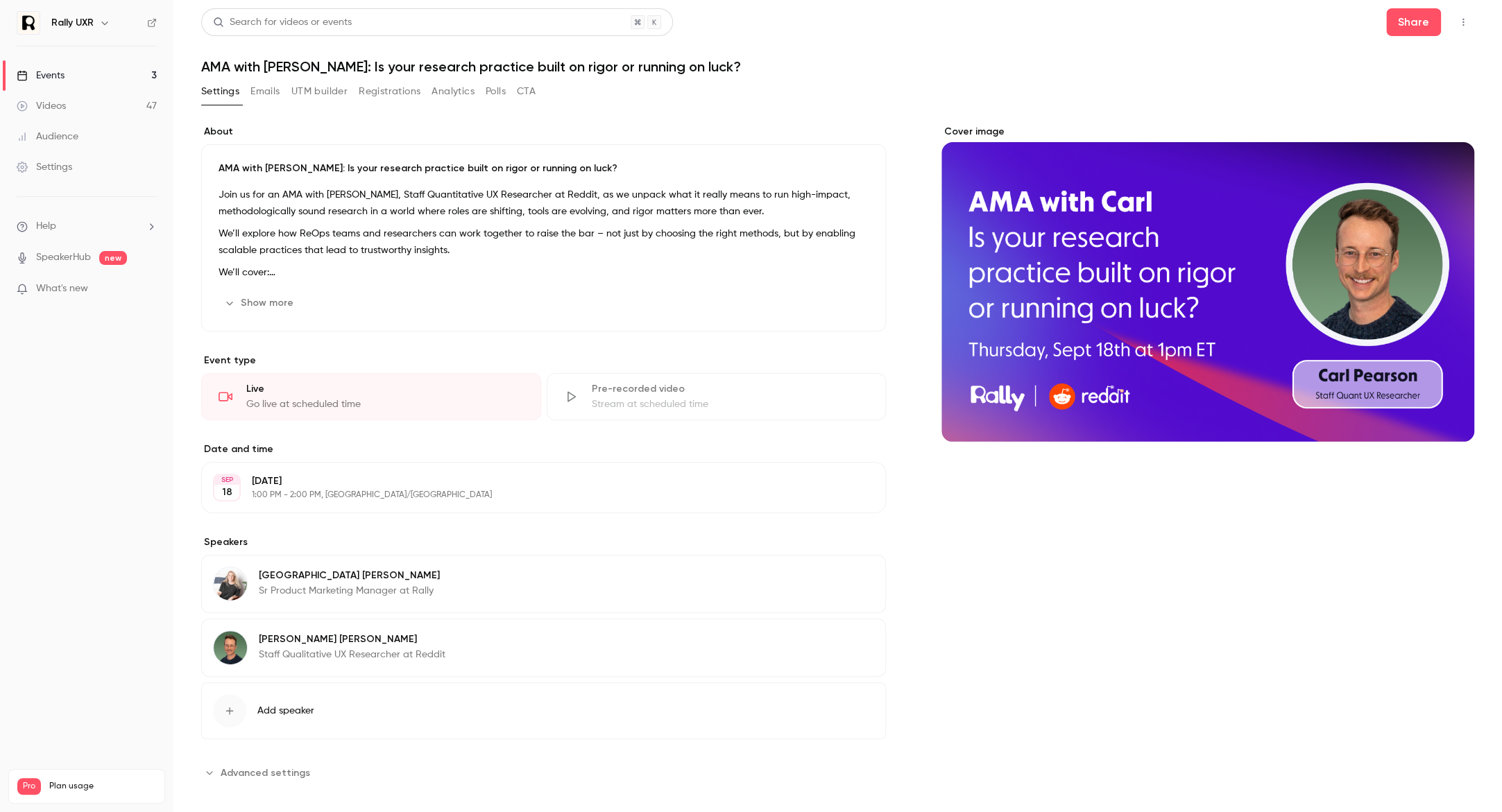
click at [679, 485] on p "[DATE]" at bounding box center [532, 481] width 561 height 14
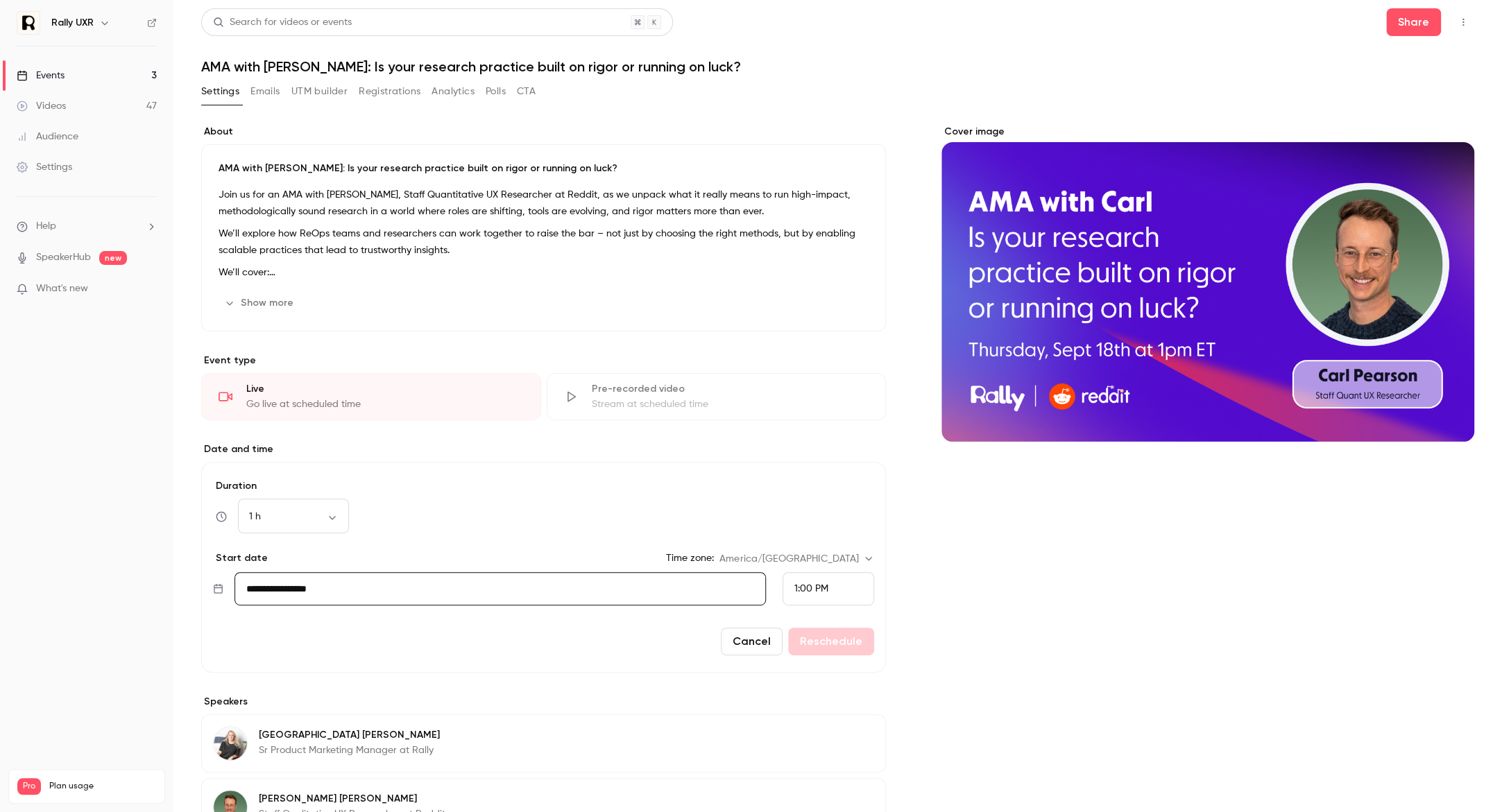
click at [753, 630] on button "Cancel" at bounding box center [751, 641] width 62 height 27
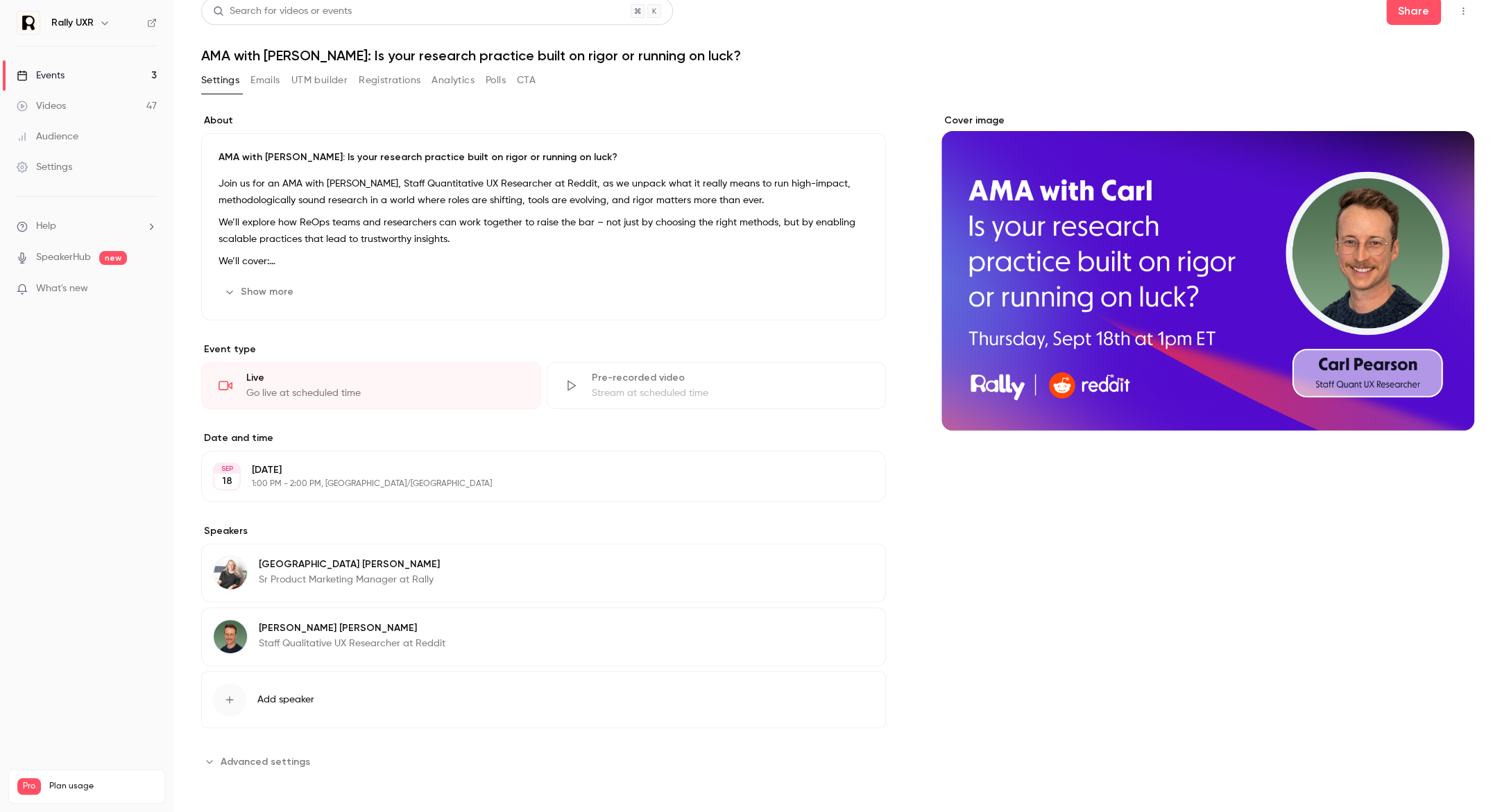
scroll to position [12, 0]
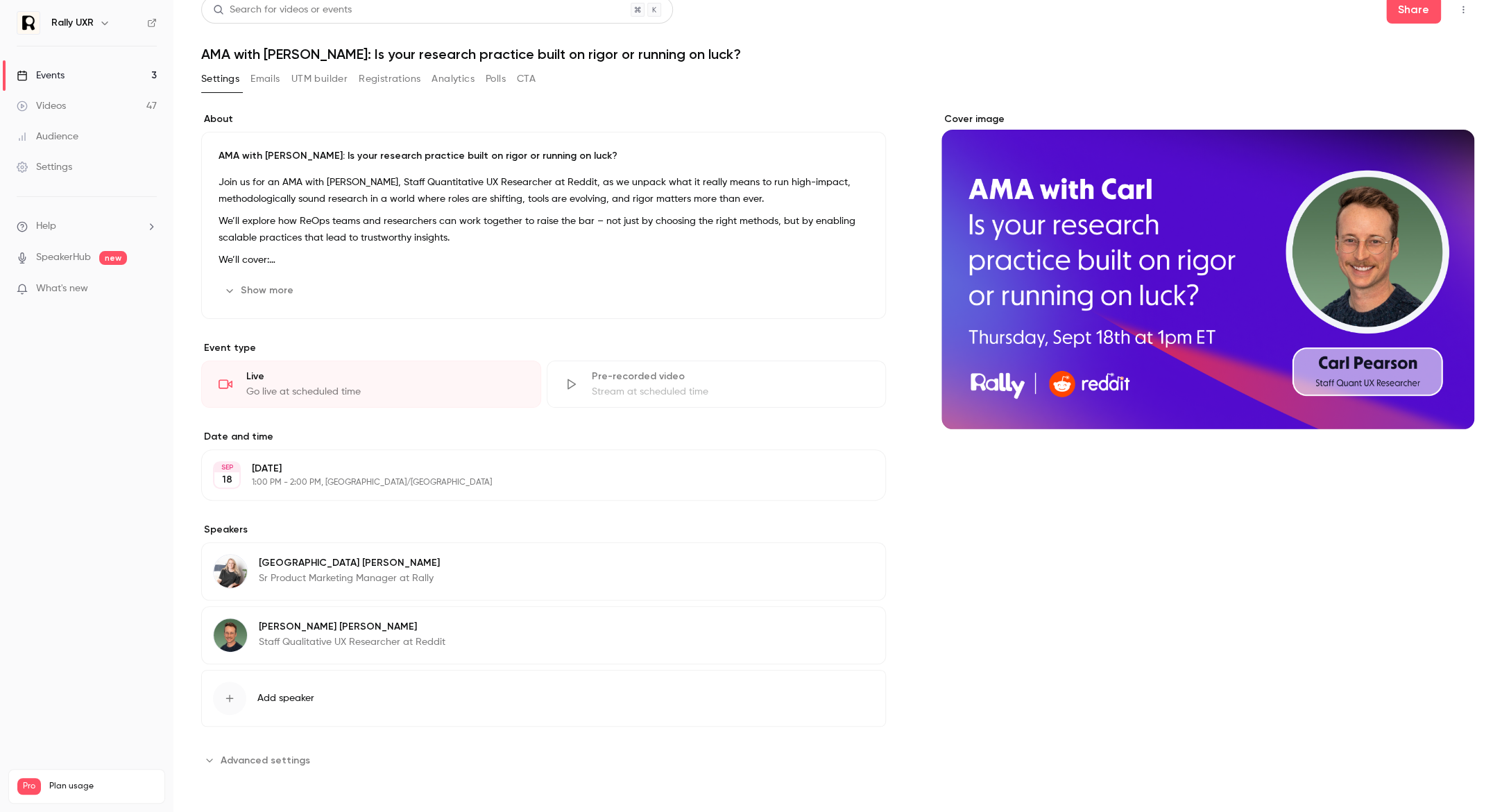
click at [251, 762] on span "Advanced settings" at bounding box center [265, 760] width 89 height 15
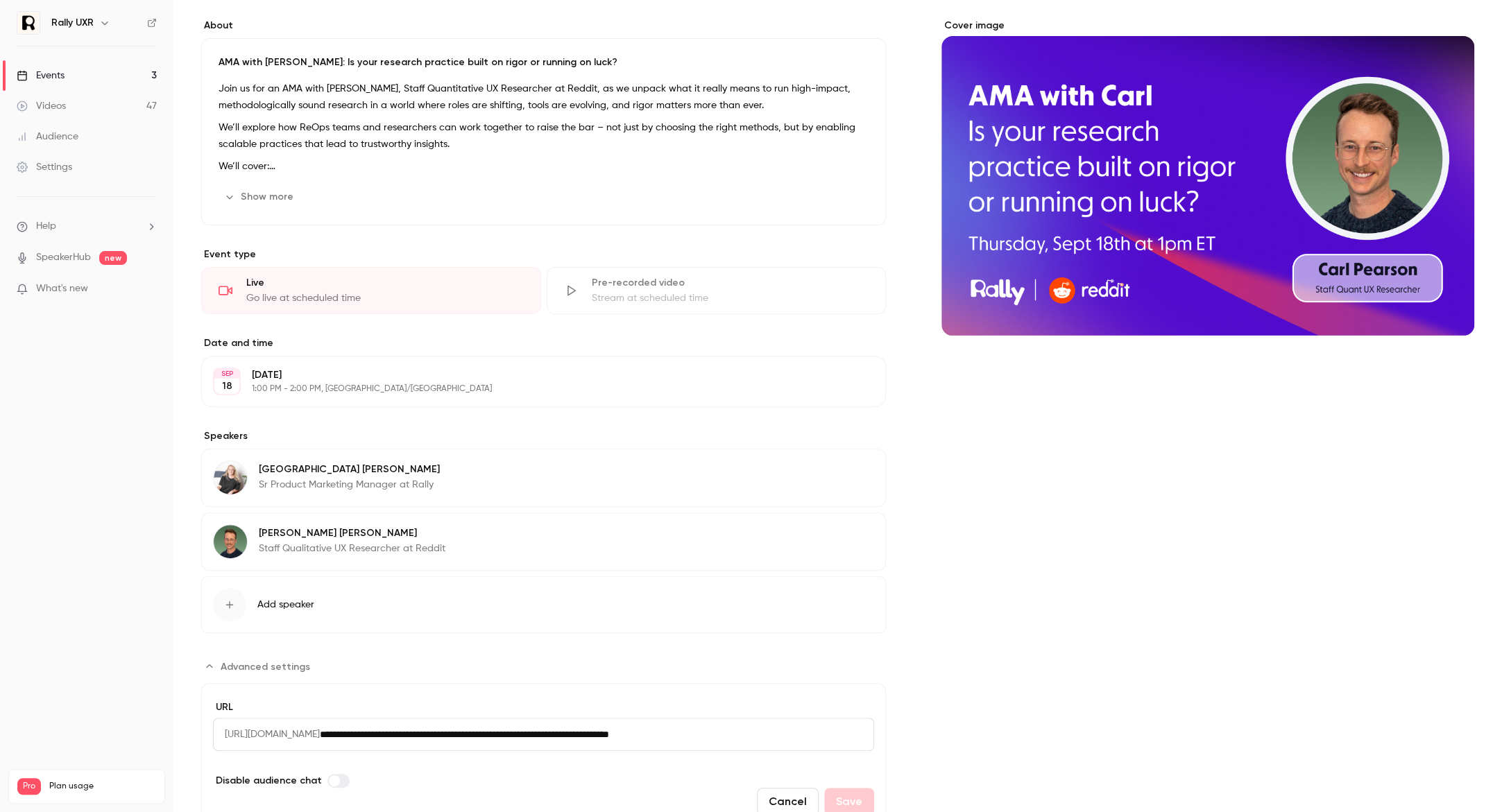
scroll to position [171, 0]
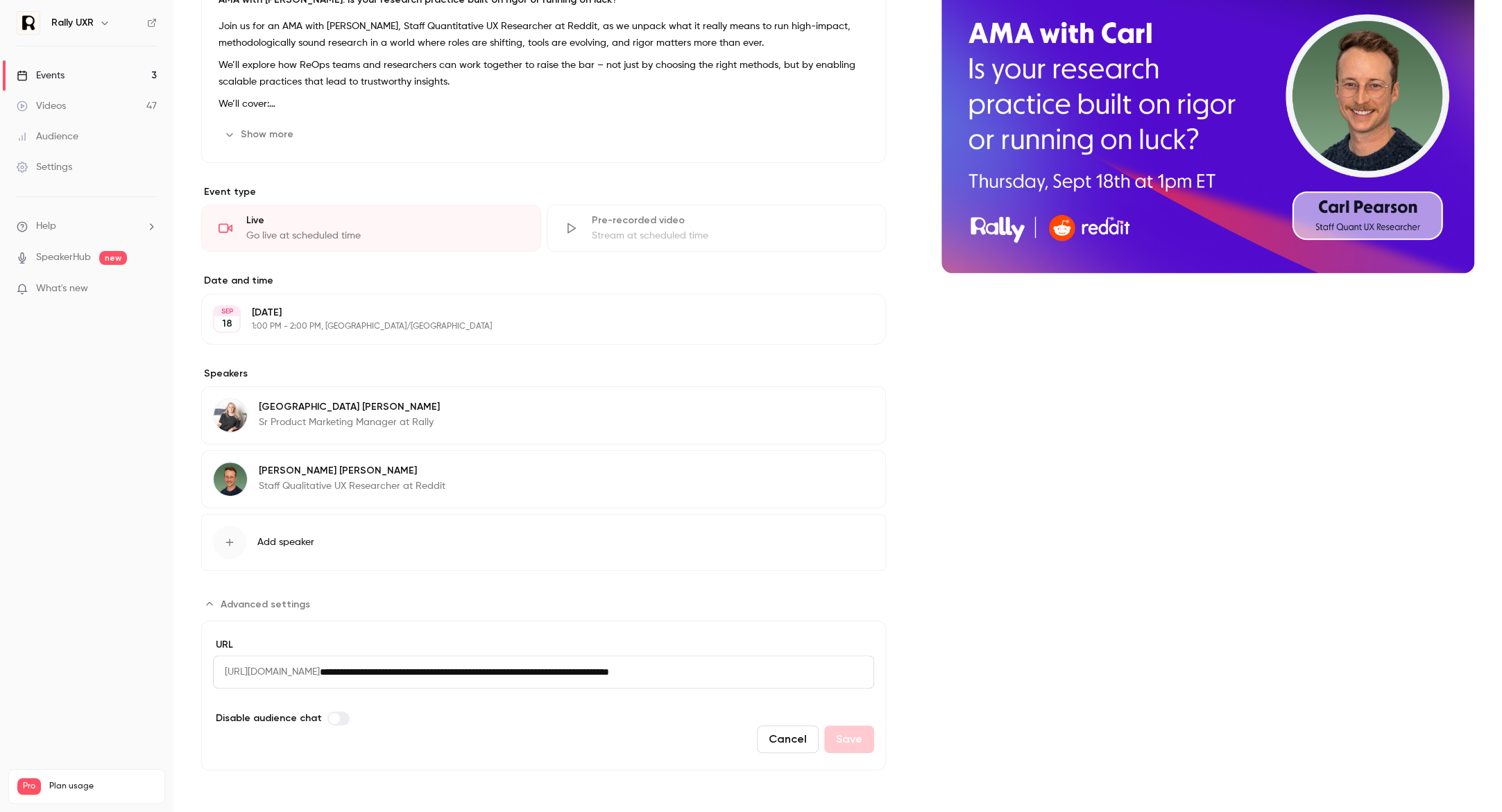
click at [320, 666] on span "[URL][DOMAIN_NAME]" at bounding box center [266, 673] width 107 height 34
click at [320, 665] on span "[URL][DOMAIN_NAME]" at bounding box center [266, 673] width 107 height 34
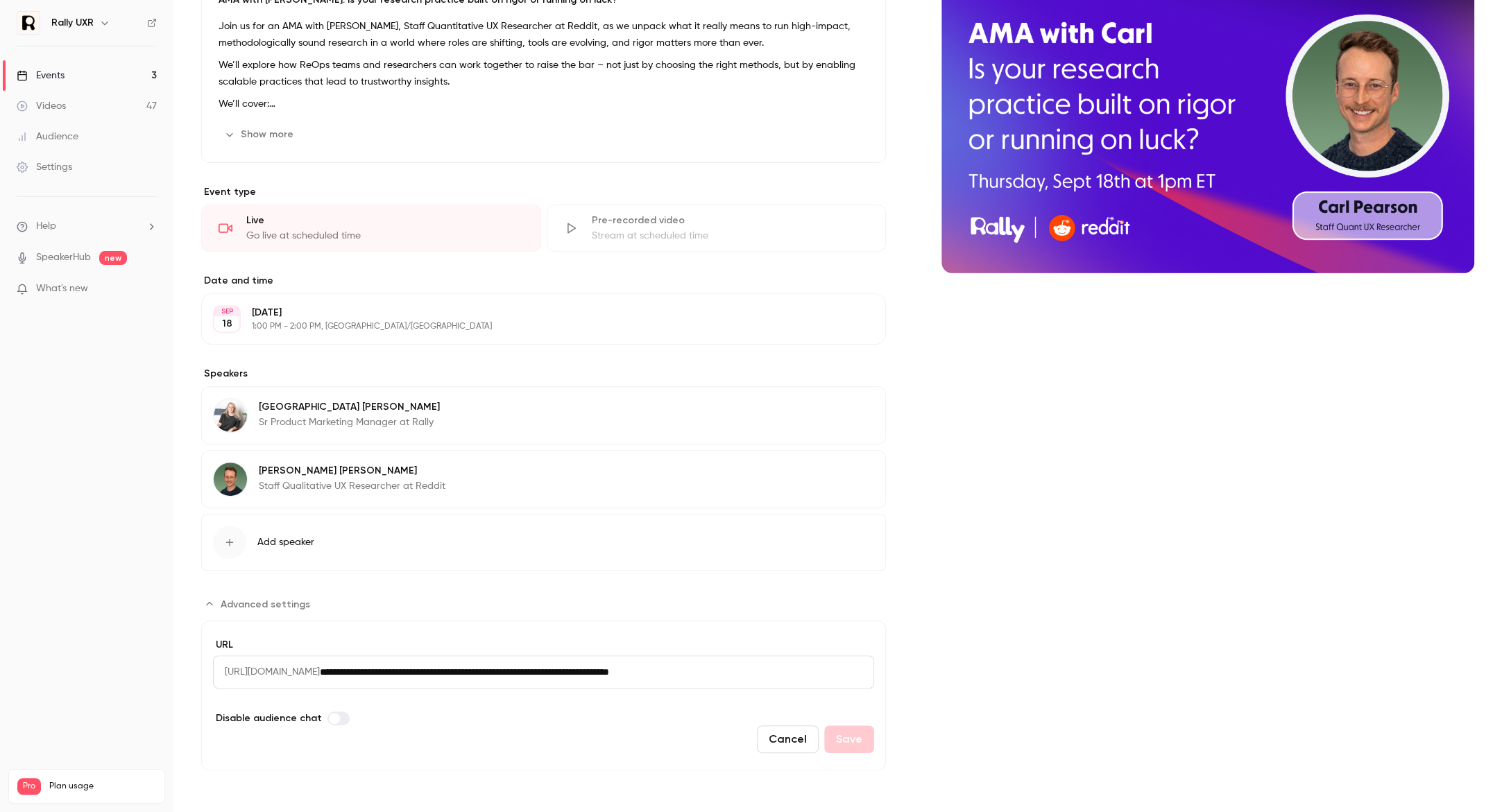
click at [320, 665] on span "[URL][DOMAIN_NAME]" at bounding box center [266, 673] width 107 height 34
click at [320, 662] on span "[URL][DOMAIN_NAME]" at bounding box center [266, 673] width 107 height 34
click at [521, 673] on input "**********" at bounding box center [597, 673] width 555 height 34
click at [522, 673] on input "**********" at bounding box center [597, 673] width 555 height 34
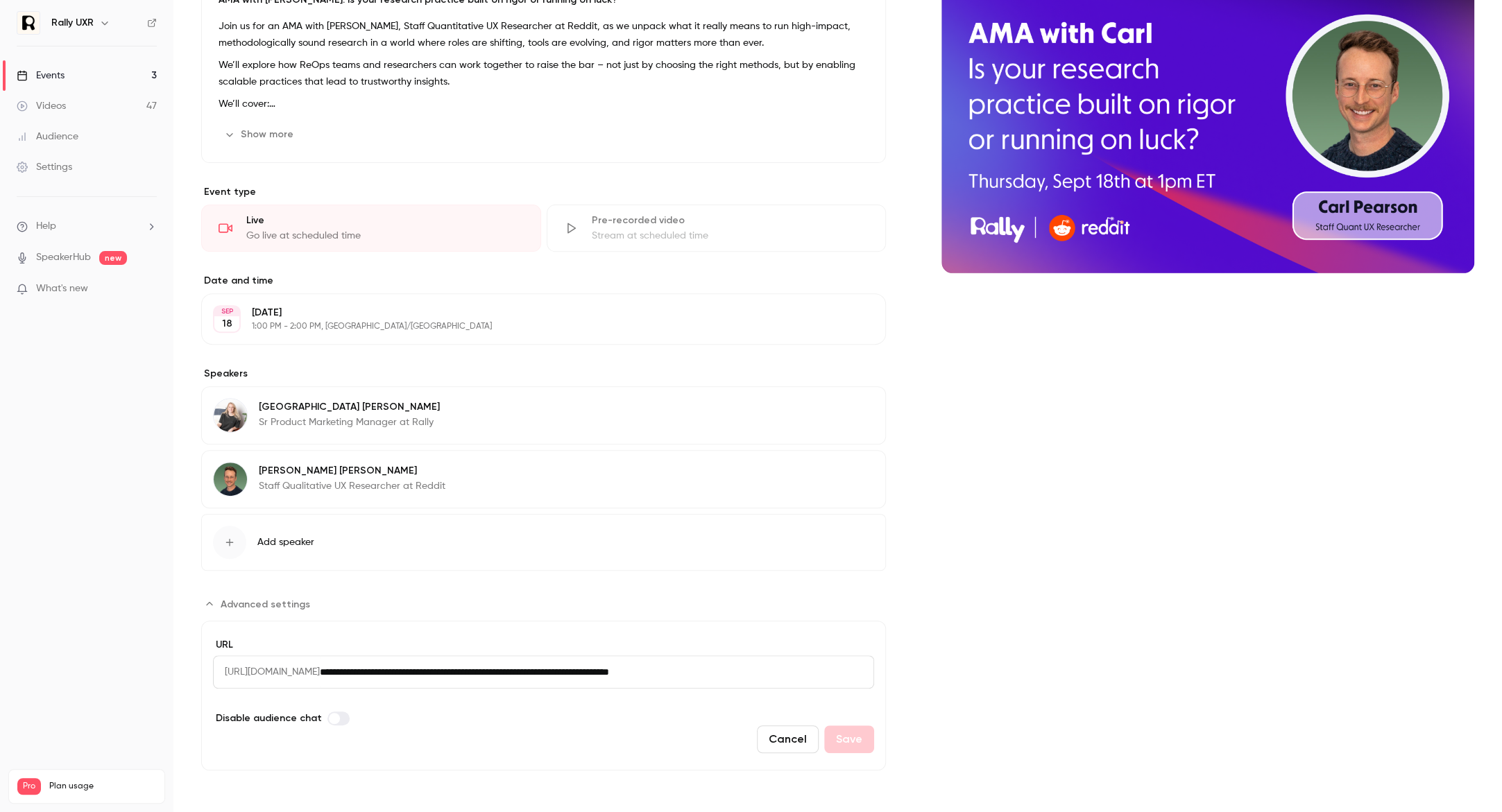
click at [522, 673] on input "**********" at bounding box center [597, 673] width 555 height 34
click at [574, 662] on input "**********" at bounding box center [597, 673] width 555 height 34
drag, startPoint x: 811, startPoint y: 663, endPoint x: 195, endPoint y: 662, distance: 616.0
click at [195, 662] on main "Search for videos or events Share AMA with [PERSON_NAME]: Is your research prac…" at bounding box center [837, 406] width 1329 height 812
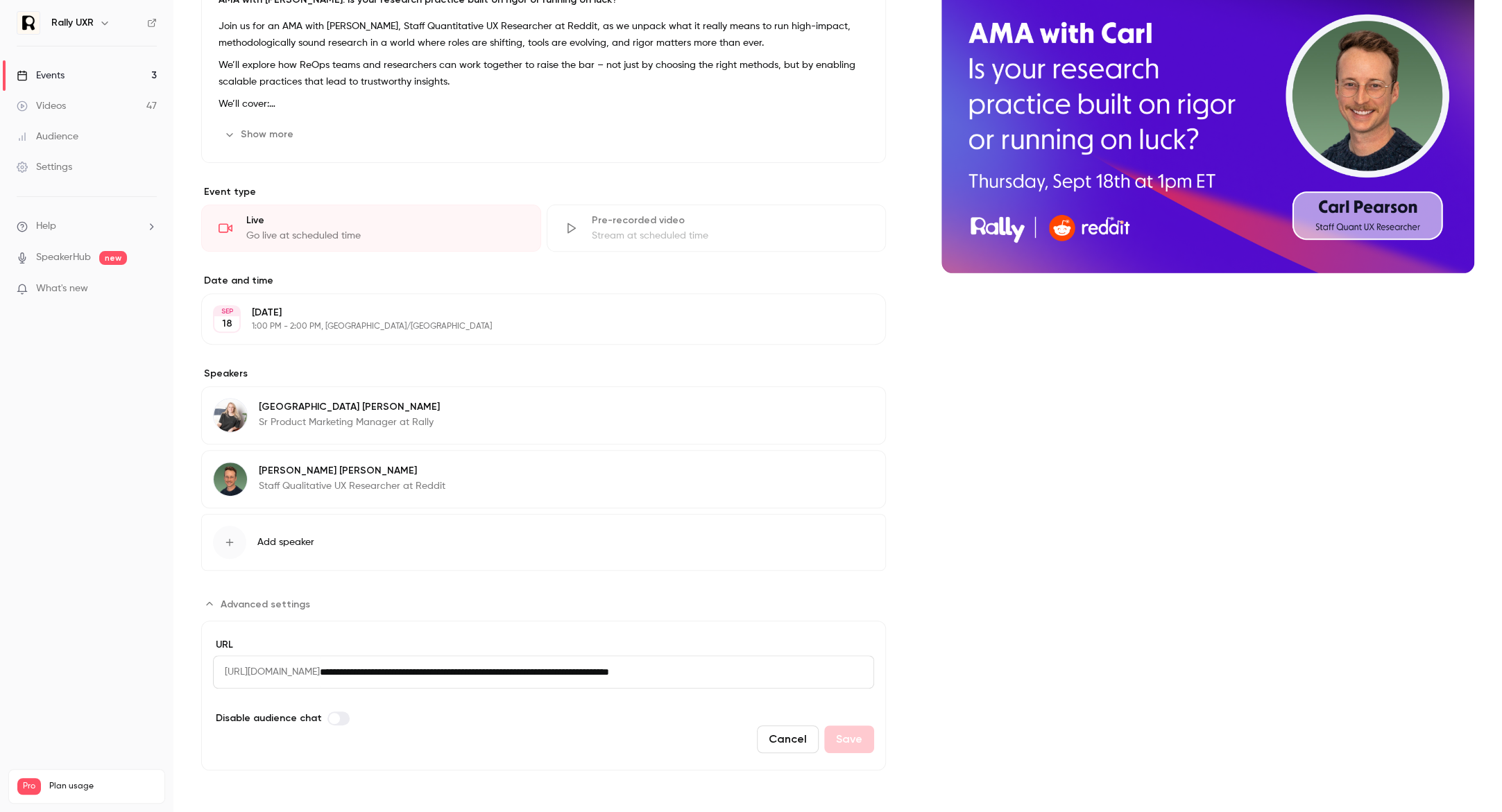
click at [95, 117] on link "Videos 47" at bounding box center [87, 106] width 173 height 31
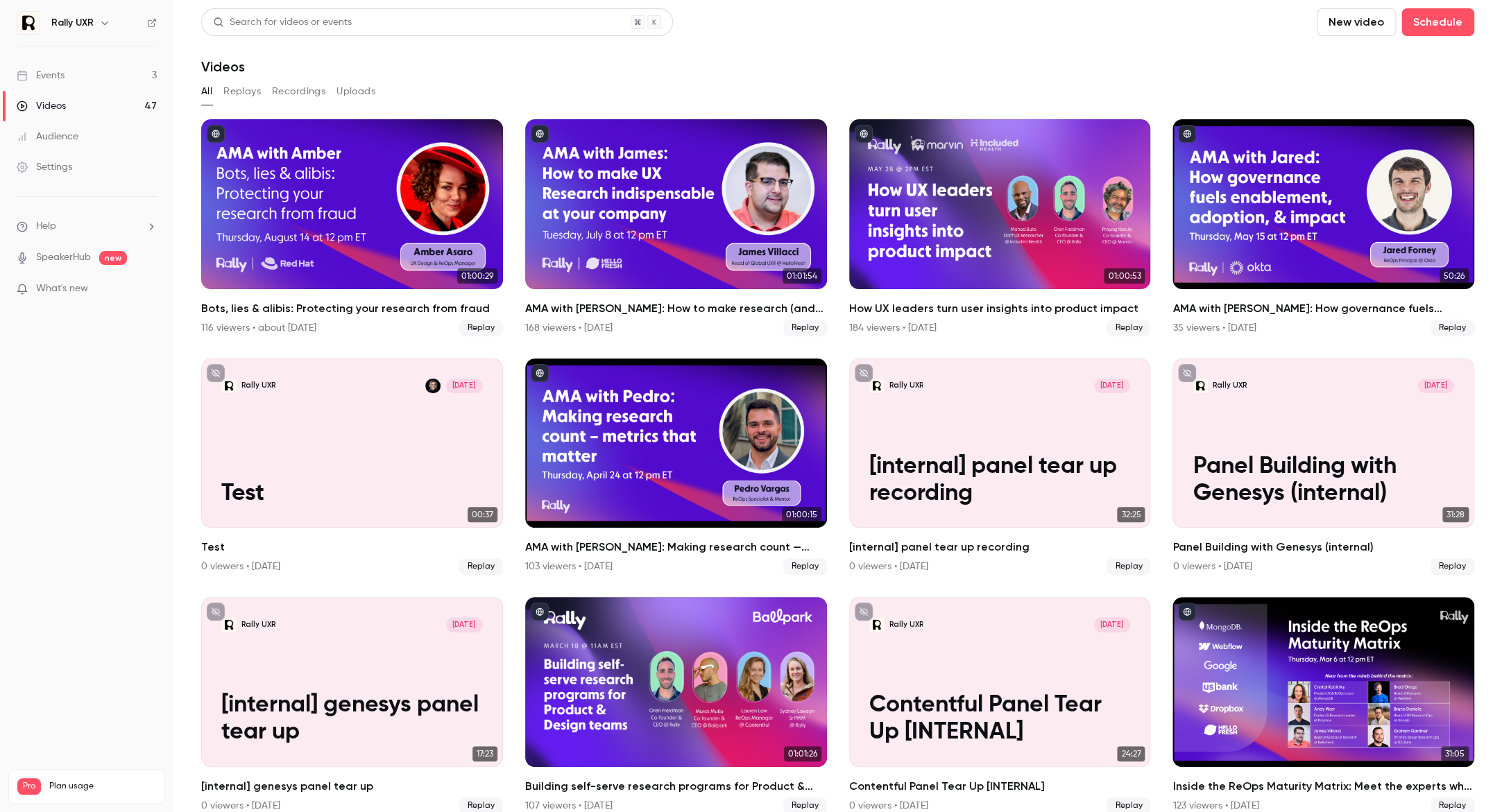
click at [82, 146] on link "Audience" at bounding box center [87, 137] width 173 height 31
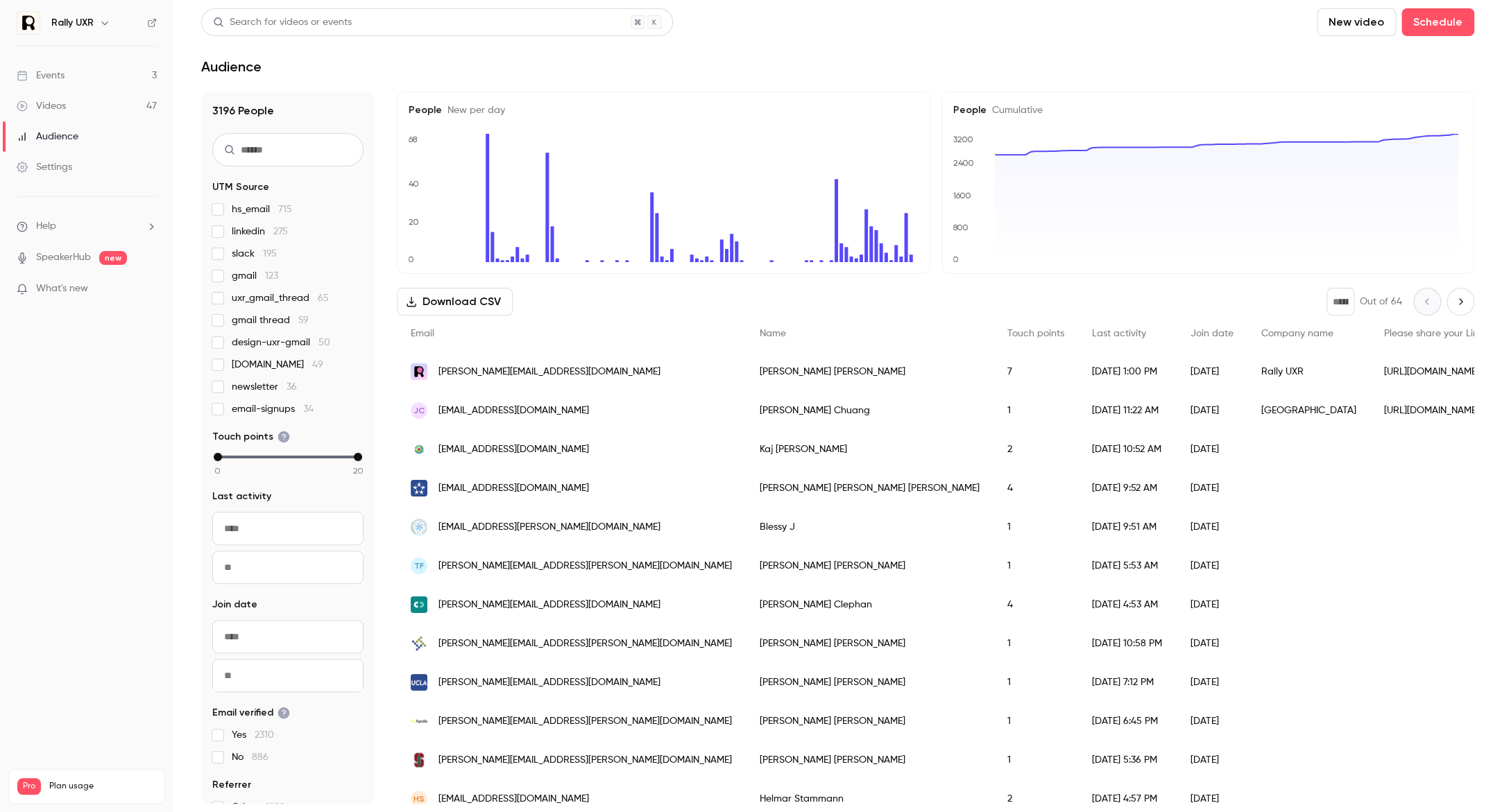
click at [34, 79] on div "Events" at bounding box center [41, 76] width 48 height 14
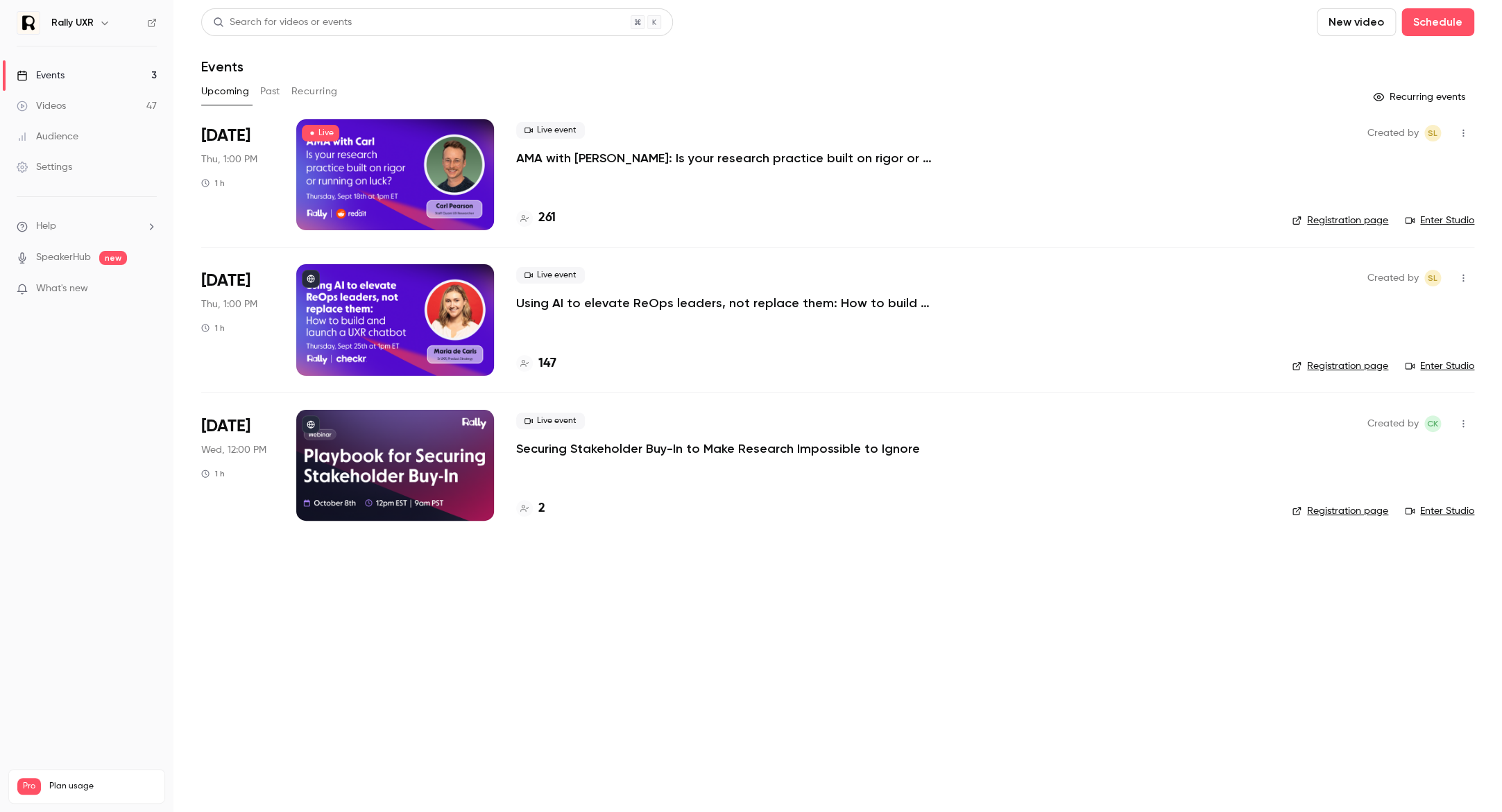
click at [1467, 134] on icon "button" at bounding box center [1463, 132] width 11 height 10
click at [1055, 638] on div at bounding box center [751, 406] width 1502 height 812
click at [1462, 139] on button "button" at bounding box center [1463, 132] width 22 height 22
click at [1177, 708] on div at bounding box center [751, 406] width 1502 height 812
click at [1439, 505] on link "Enter Studio" at bounding box center [1439, 511] width 70 height 14
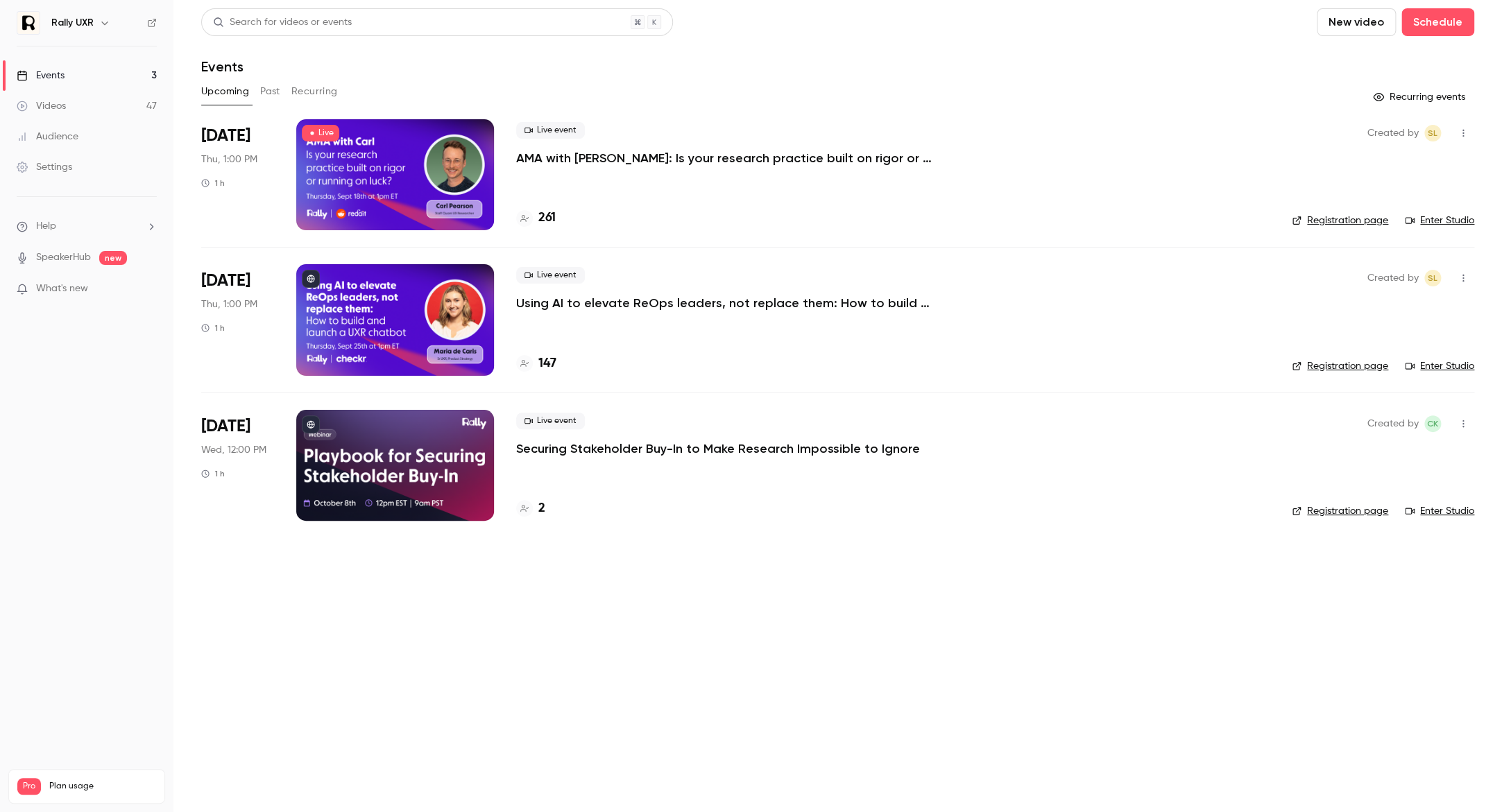
click at [1353, 222] on link "Registration page" at bounding box center [1340, 221] width 96 height 14
